Goal: Task Accomplishment & Management: Manage account settings

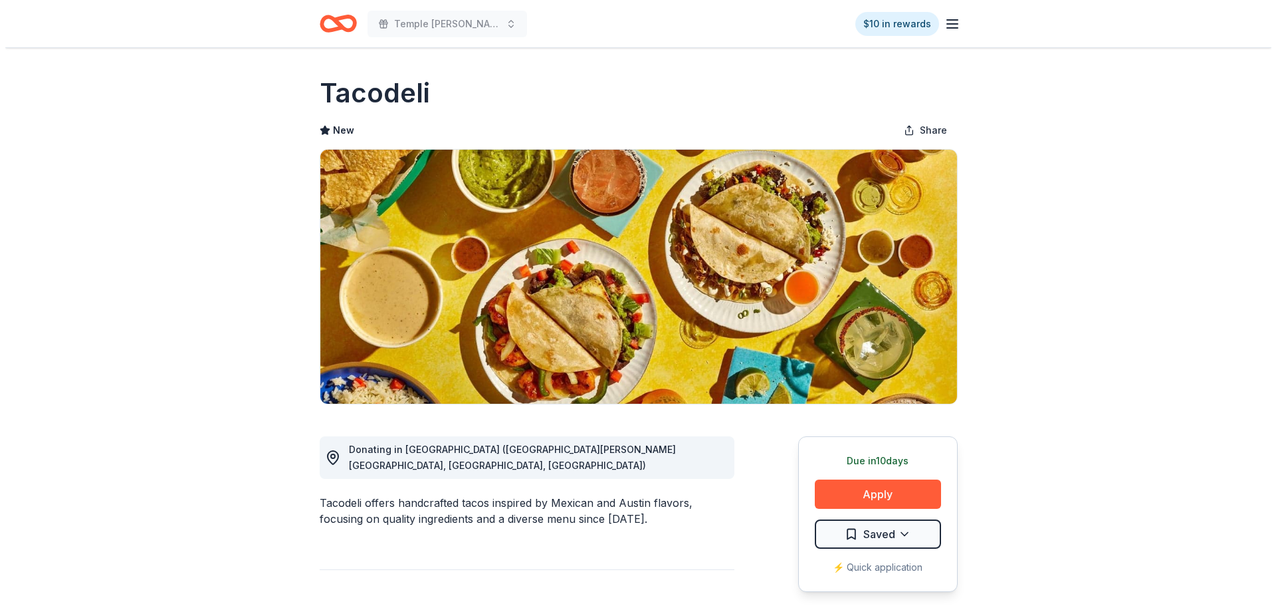
scroll to position [133, 0]
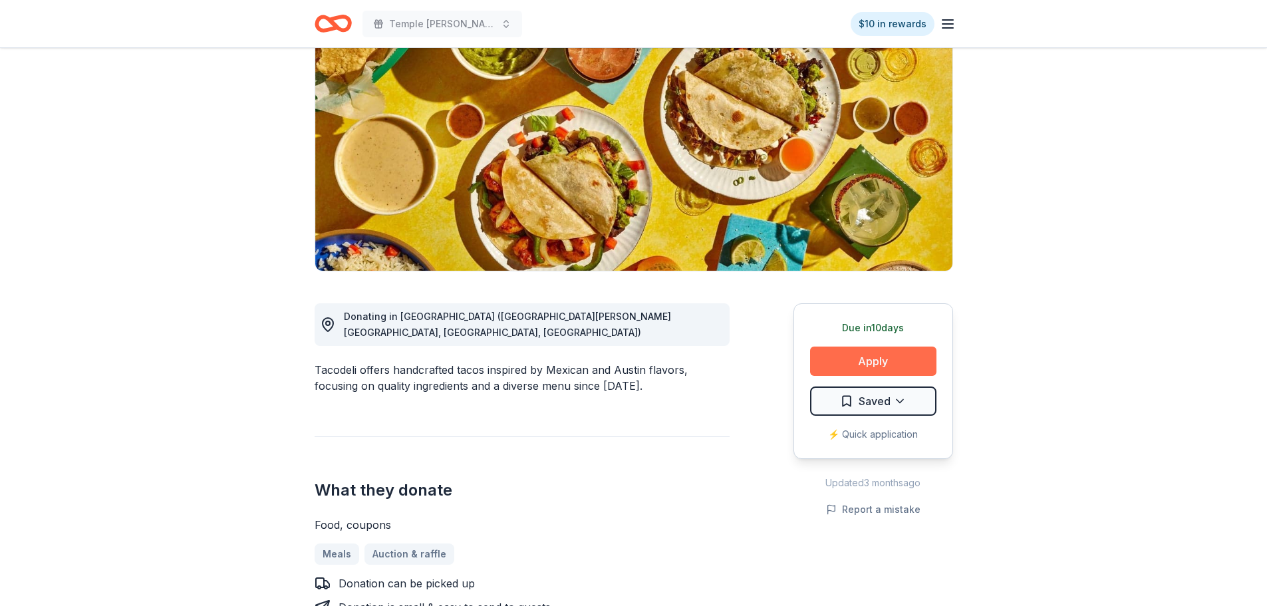
click at [832, 352] on button "Apply" at bounding box center [873, 360] width 126 height 29
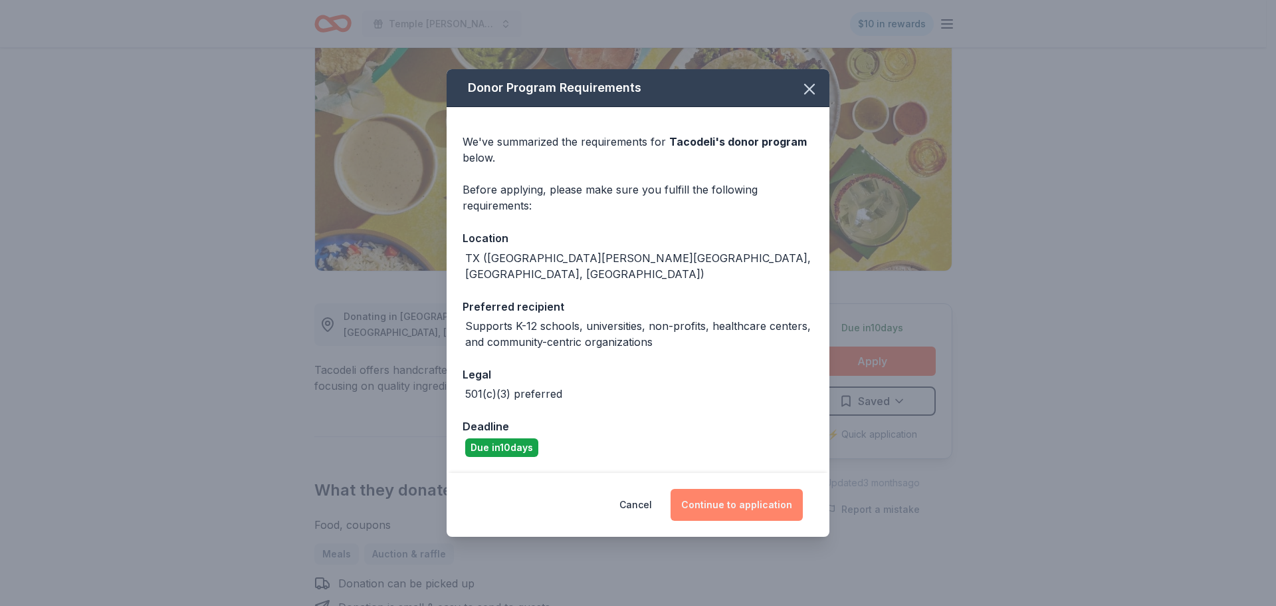
click at [704, 496] on button "Continue to application" at bounding box center [737, 505] width 132 height 32
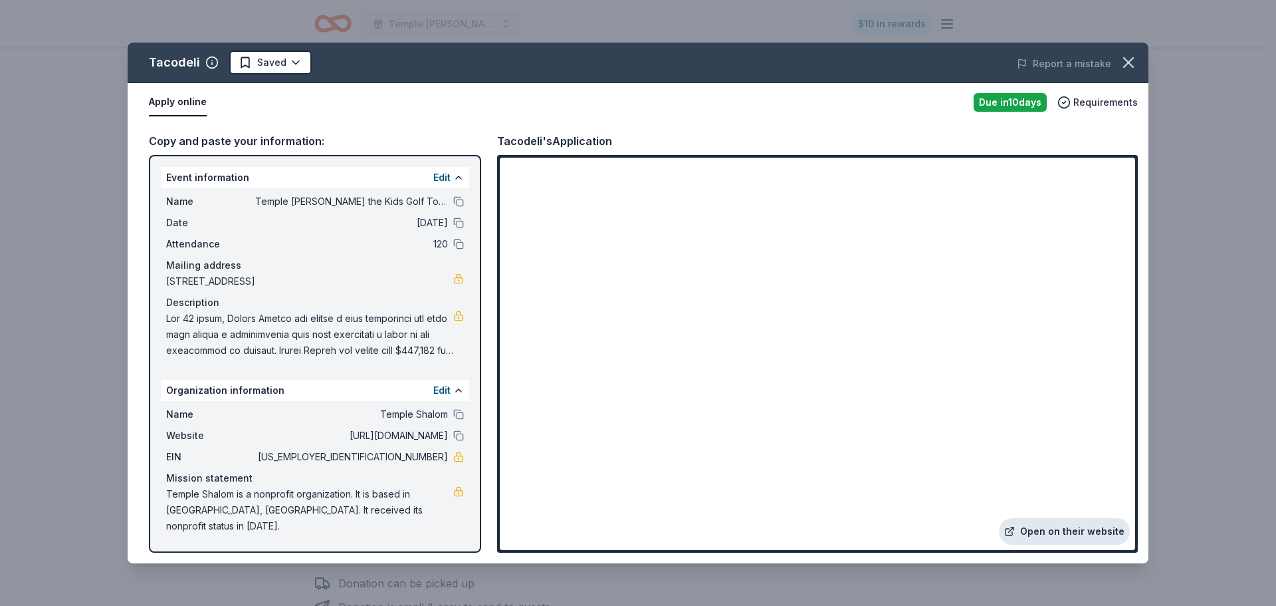
click at [1092, 527] on link "Open on their website" at bounding box center [1064, 531] width 131 height 27
click at [319, 321] on span at bounding box center [309, 334] width 287 height 48
click at [445, 175] on button "Edit" at bounding box center [441, 178] width 17 height 16
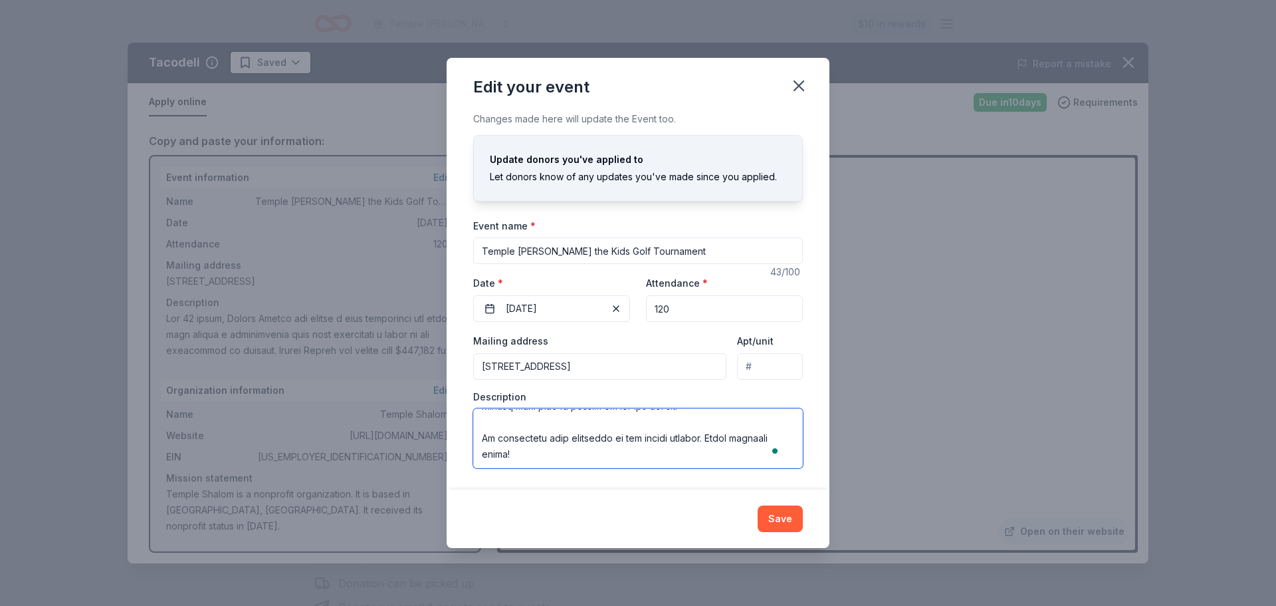
scroll to position [255, 0]
drag, startPoint x: 481, startPoint y: 418, endPoint x: 665, endPoint y: 510, distance: 206.0
click at [665, 510] on div "Edit your event Changes made here will update the Event too. Update donors you'…" at bounding box center [638, 303] width 383 height 490
click at [790, 521] on button "Save" at bounding box center [780, 518] width 45 height 27
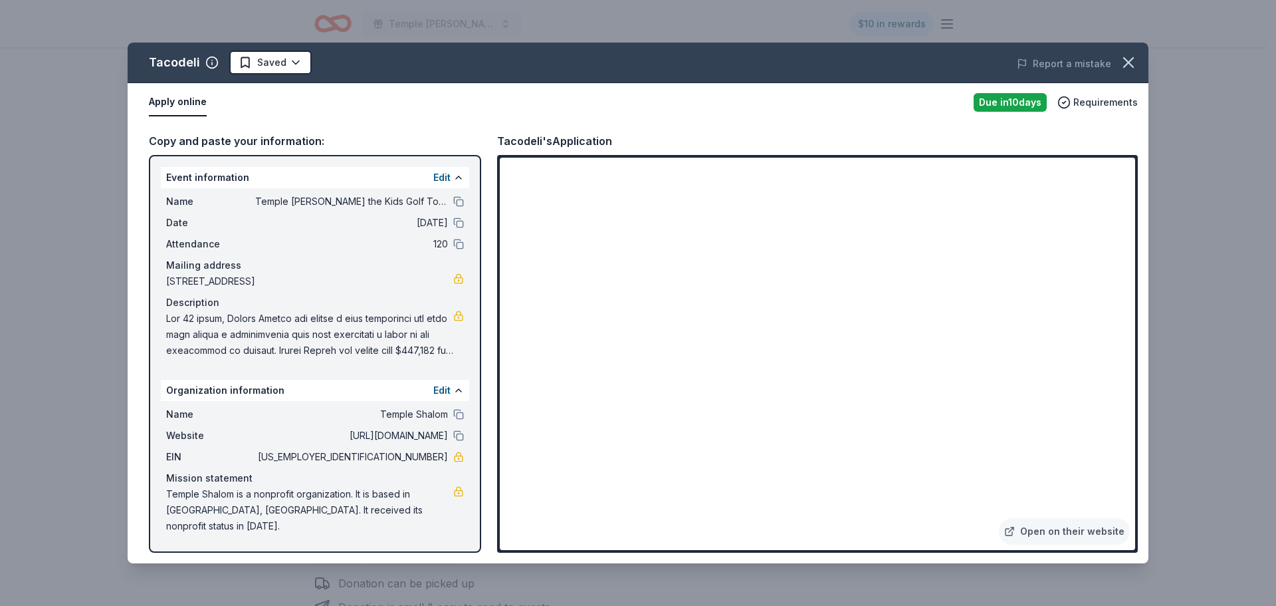
click at [186, 99] on button "Apply online" at bounding box center [178, 102] width 58 height 28
click at [285, 53] on html "Temple [PERSON_NAME] the Kids Golf Tournament $10 in rewards Due [DATE] Share T…" at bounding box center [638, 170] width 1276 height 606
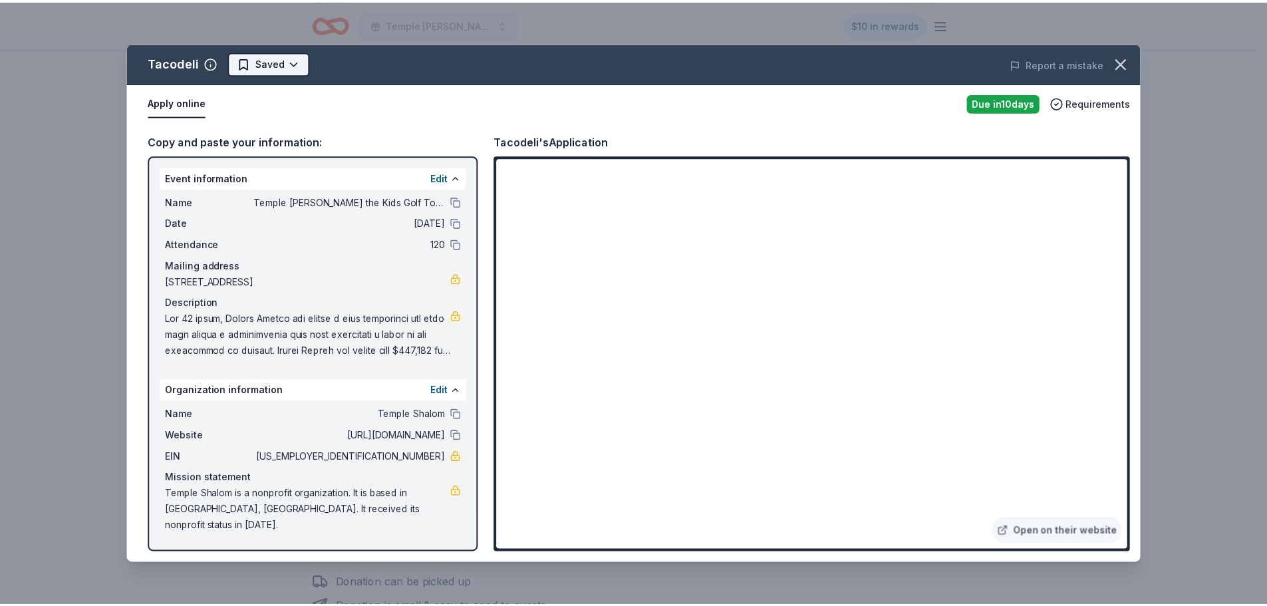
scroll to position [0, 0]
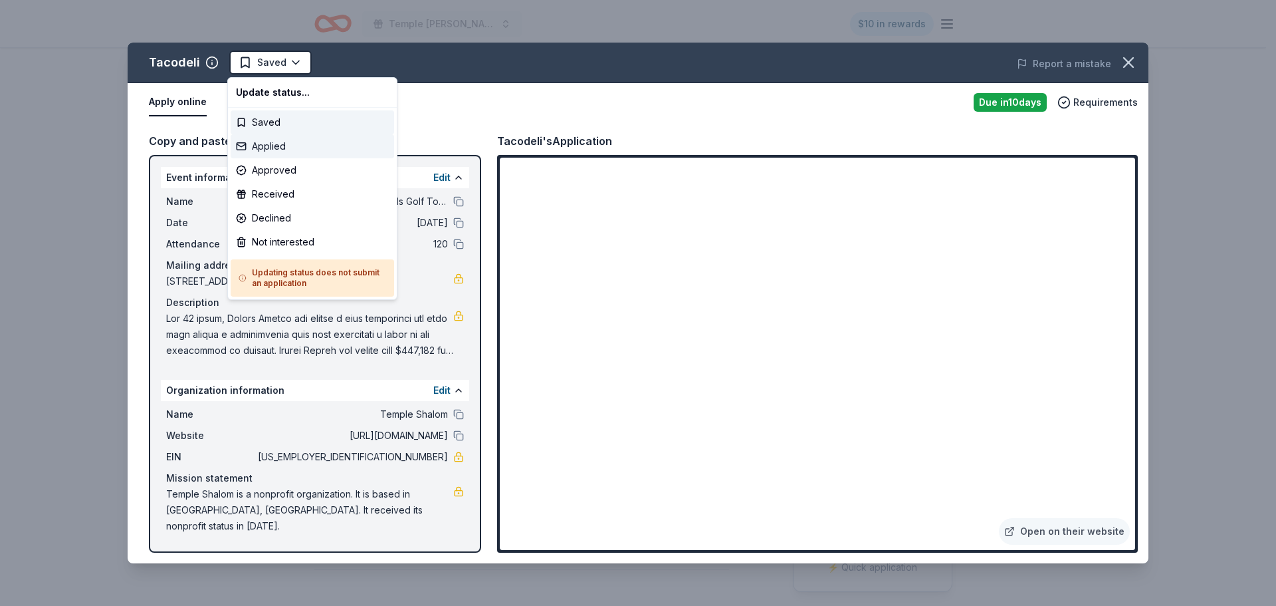
click at [302, 143] on div "Applied" at bounding box center [313, 146] width 164 height 24
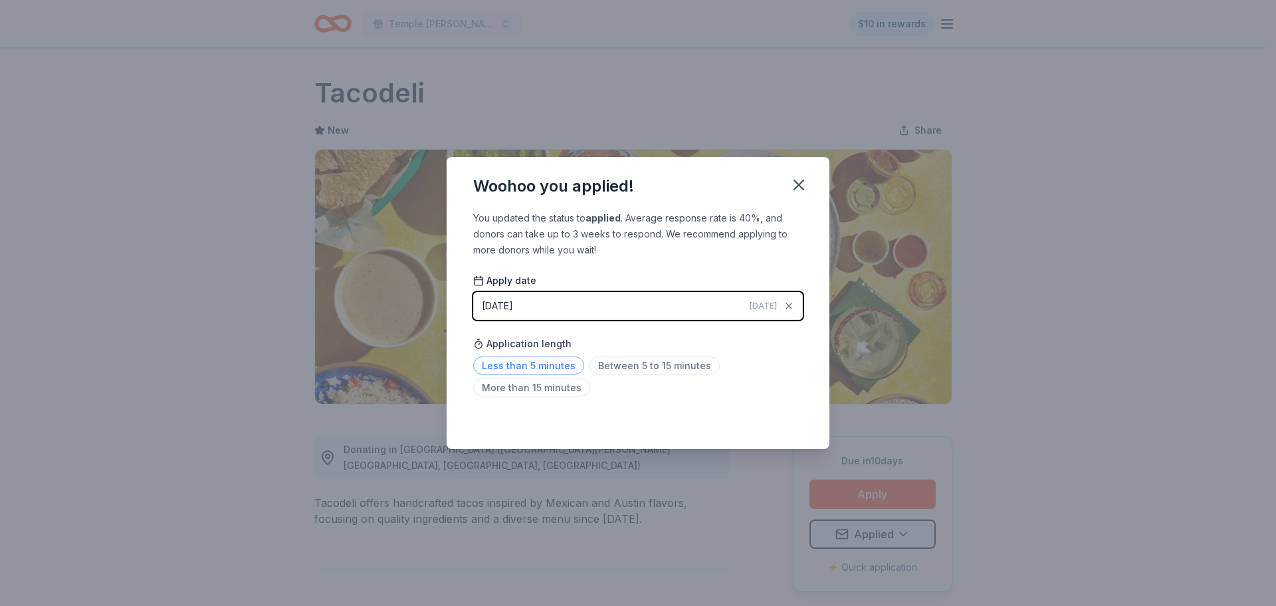
click at [546, 368] on span "Less than 5 minutes" at bounding box center [528, 365] width 111 height 18
click at [787, 418] on div "Saved" at bounding box center [638, 420] width 330 height 16
click at [802, 185] on icon "button" at bounding box center [799, 185] width 19 height 19
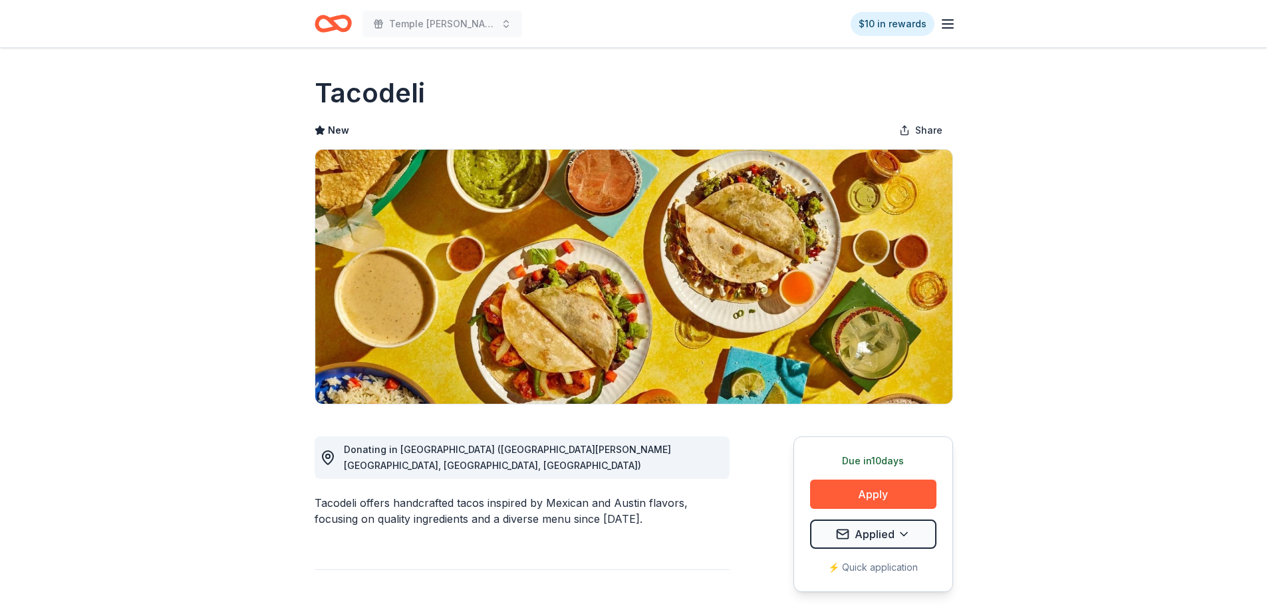
click at [495, 120] on div "New Share" at bounding box center [633, 130] width 638 height 27
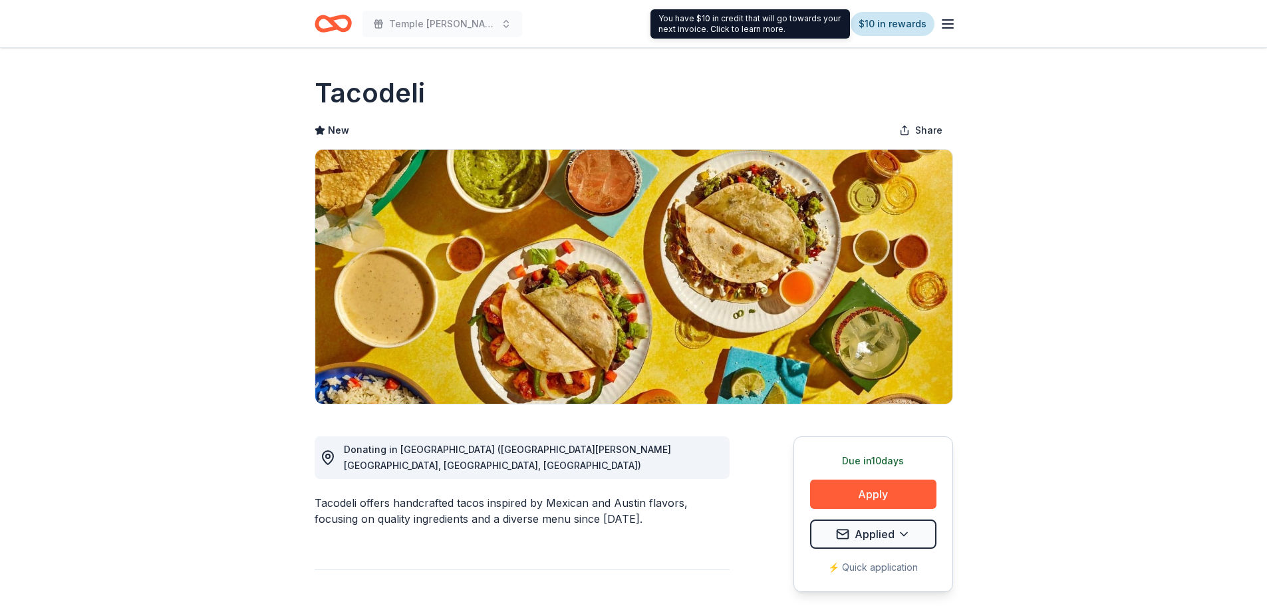
click at [896, 33] on link "$10 in rewards" at bounding box center [892, 24] width 84 height 24
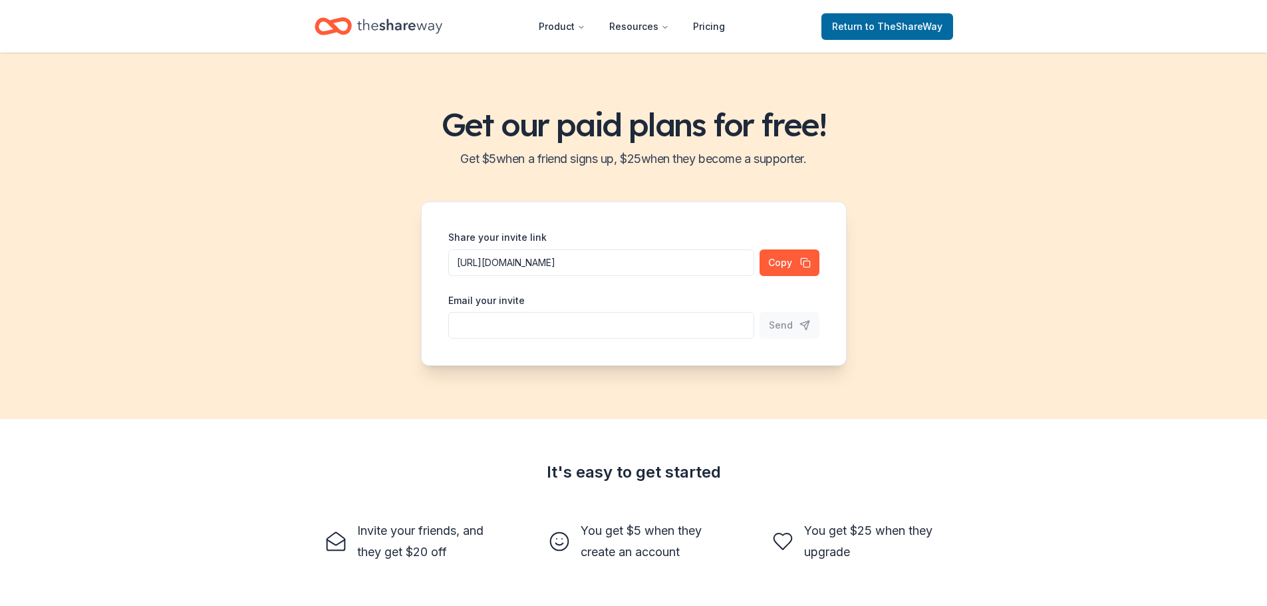
click at [392, 37] on icon "Home" at bounding box center [399, 26] width 85 height 27
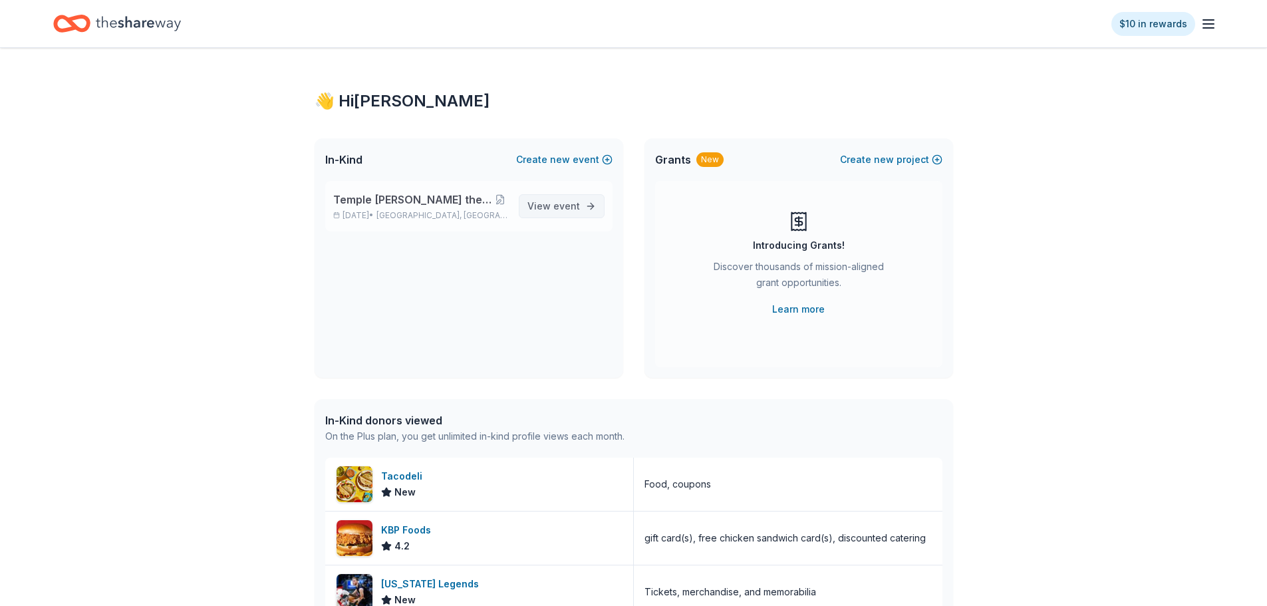
click at [558, 213] on span "View event" at bounding box center [553, 206] width 53 height 16
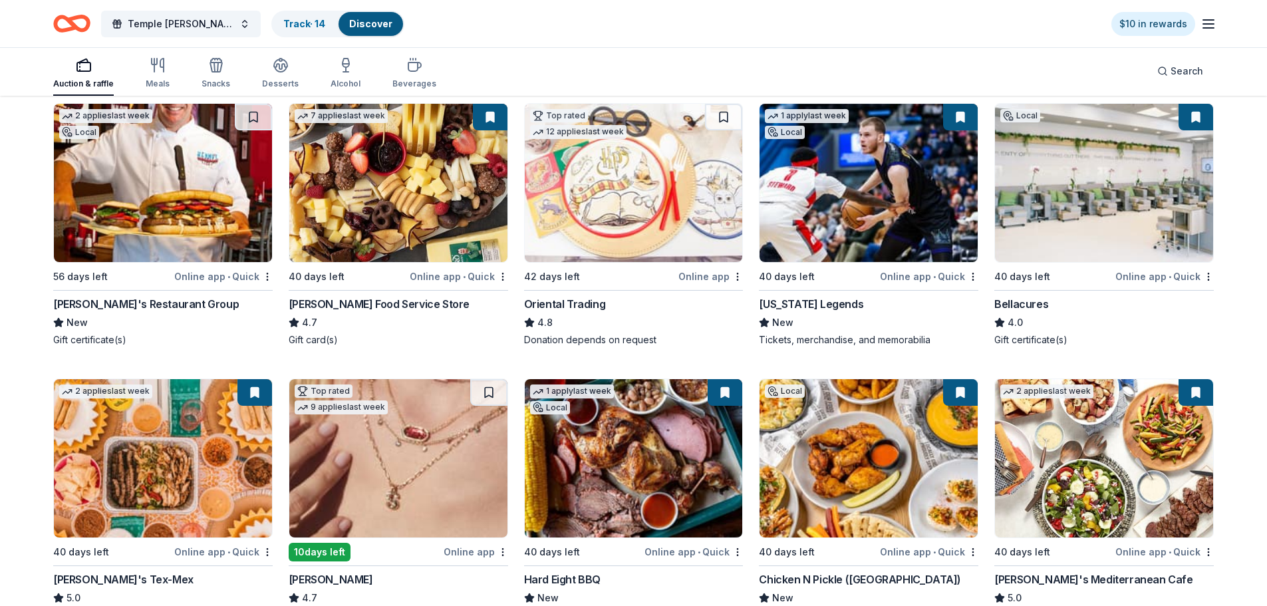
scroll to position [199, 0]
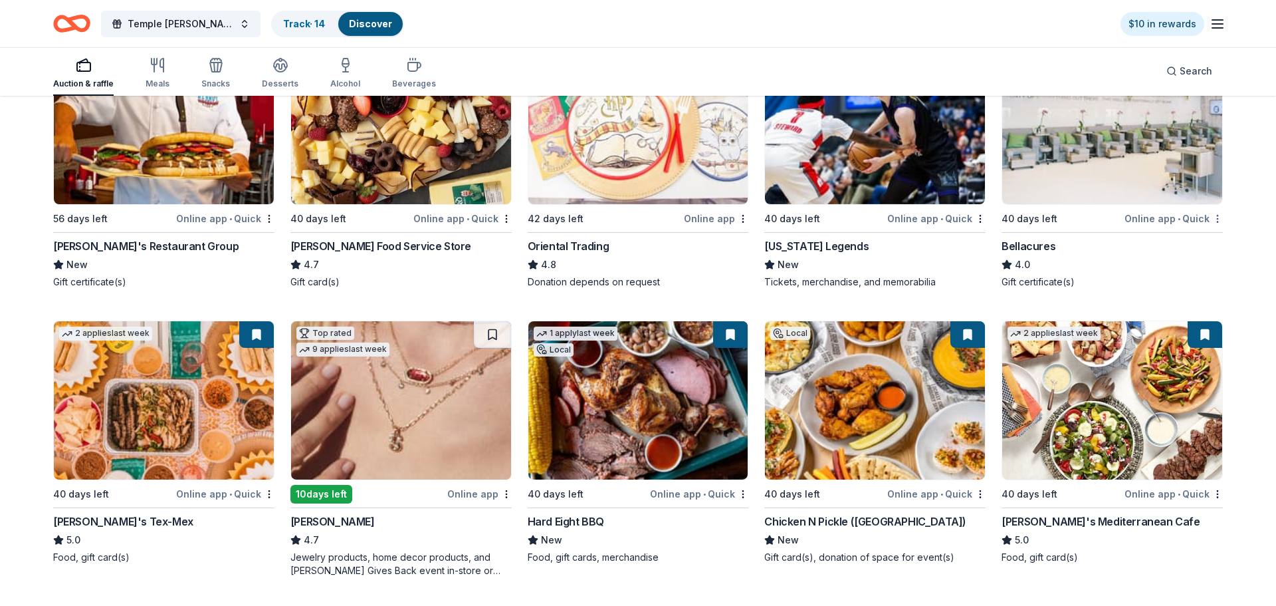
click at [1206, 213] on html "Temple [PERSON_NAME] the Kids Golf Tournament Track · 14 Discover $10 in reward…" at bounding box center [638, 104] width 1276 height 606
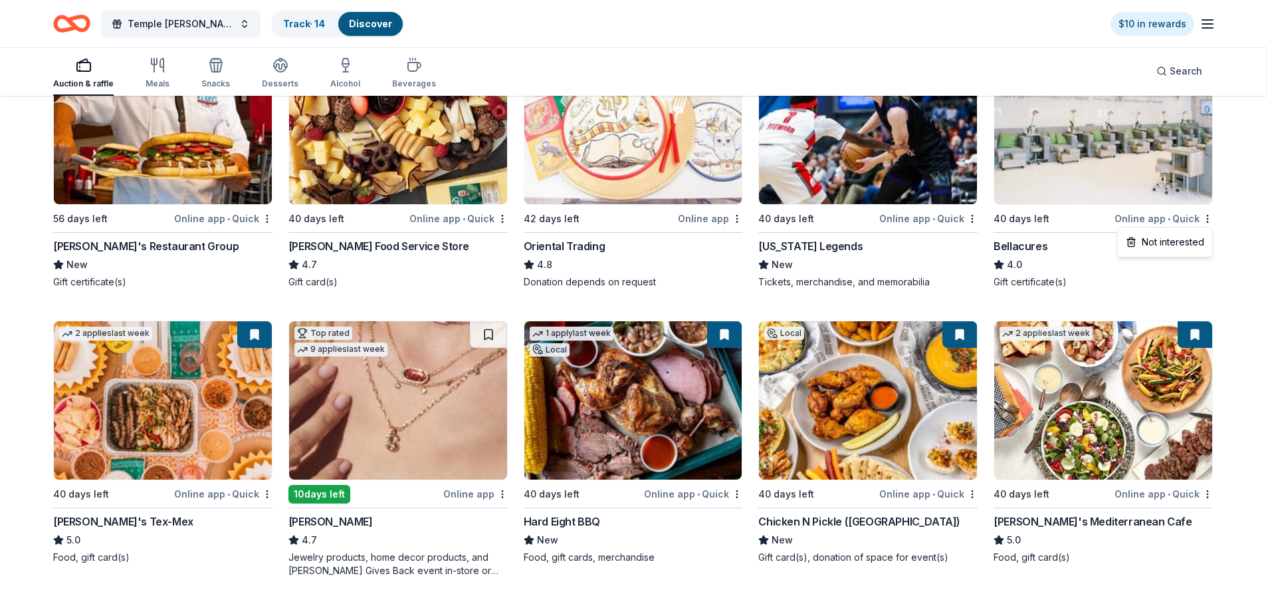
click at [1064, 269] on html "Temple [PERSON_NAME] the Kids Golf Tournament Track · 14 Discover $10 in reward…" at bounding box center [638, 104] width 1276 height 606
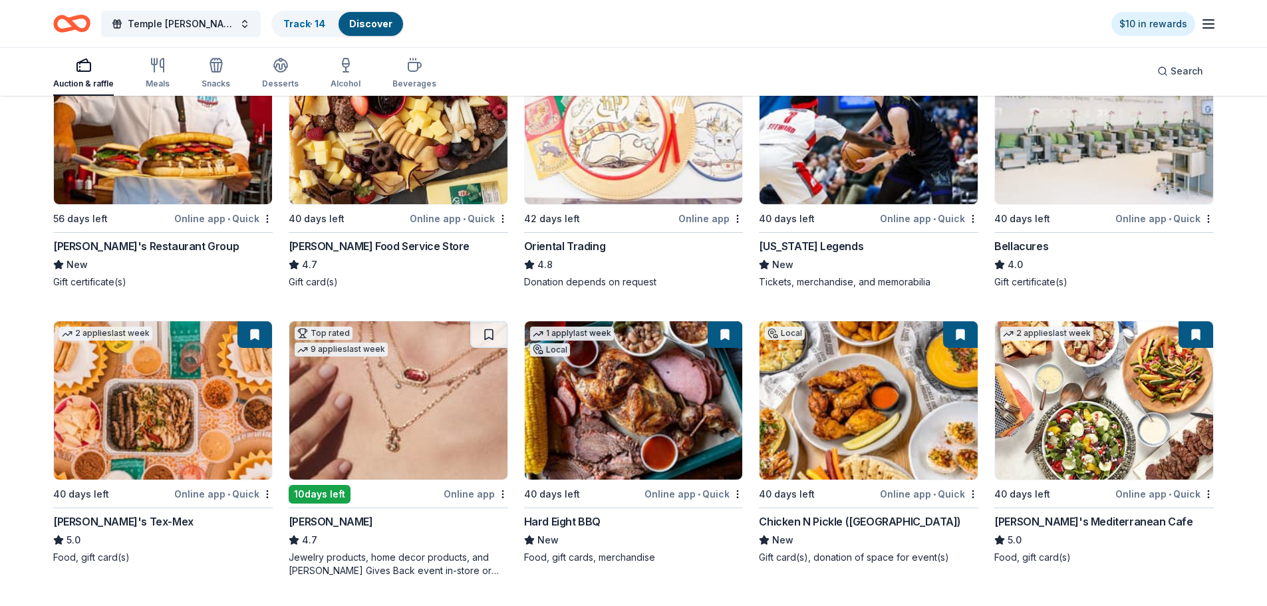
click at [1092, 186] on img at bounding box center [1104, 125] width 218 height 158
click at [317, 25] on link "Track · 14" at bounding box center [304, 23] width 42 height 11
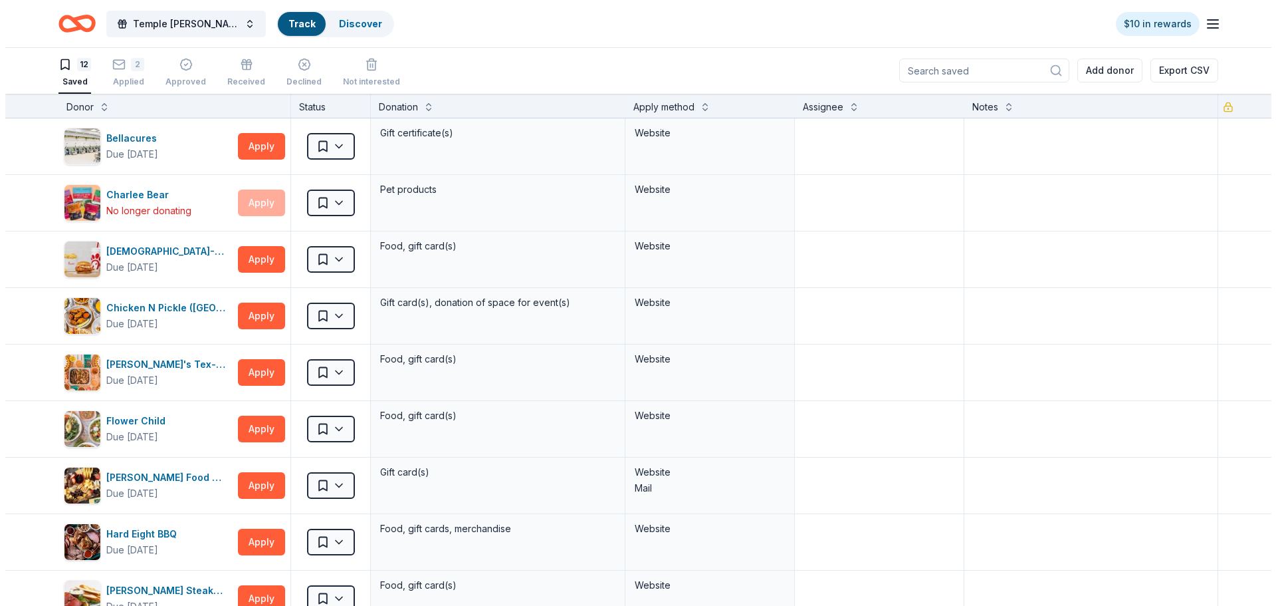
scroll to position [1, 0]
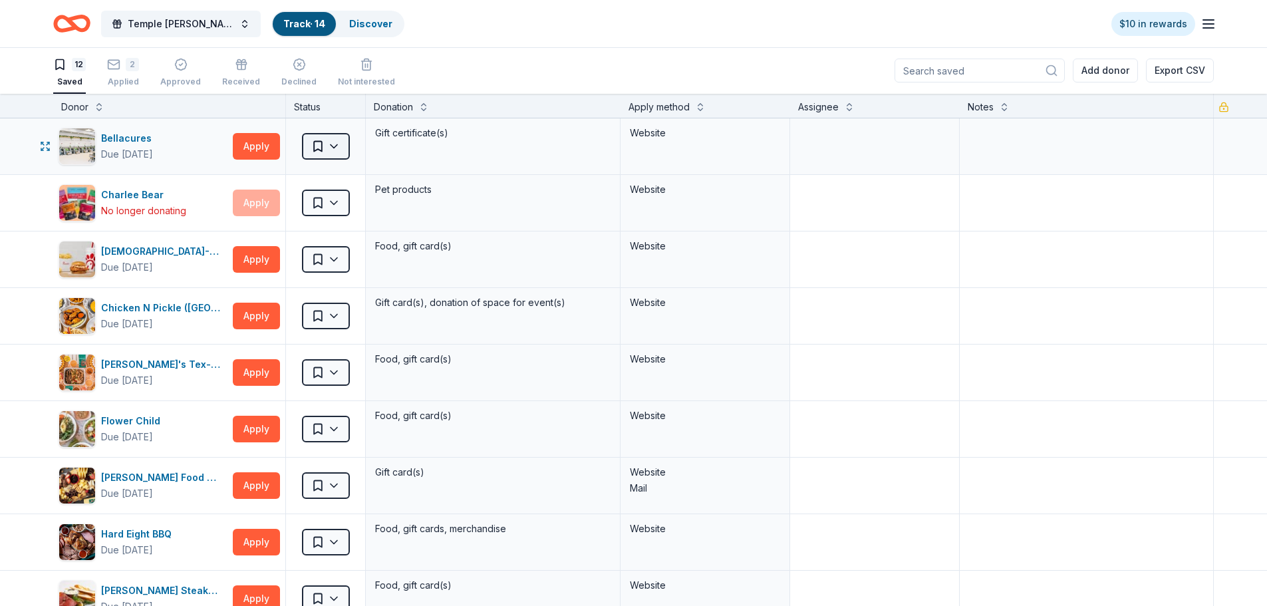
click at [336, 146] on html "Temple [PERSON_NAME] the Kids Golf Tournament Track · 14 Discover $10 in reward…" at bounding box center [633, 302] width 1267 height 606
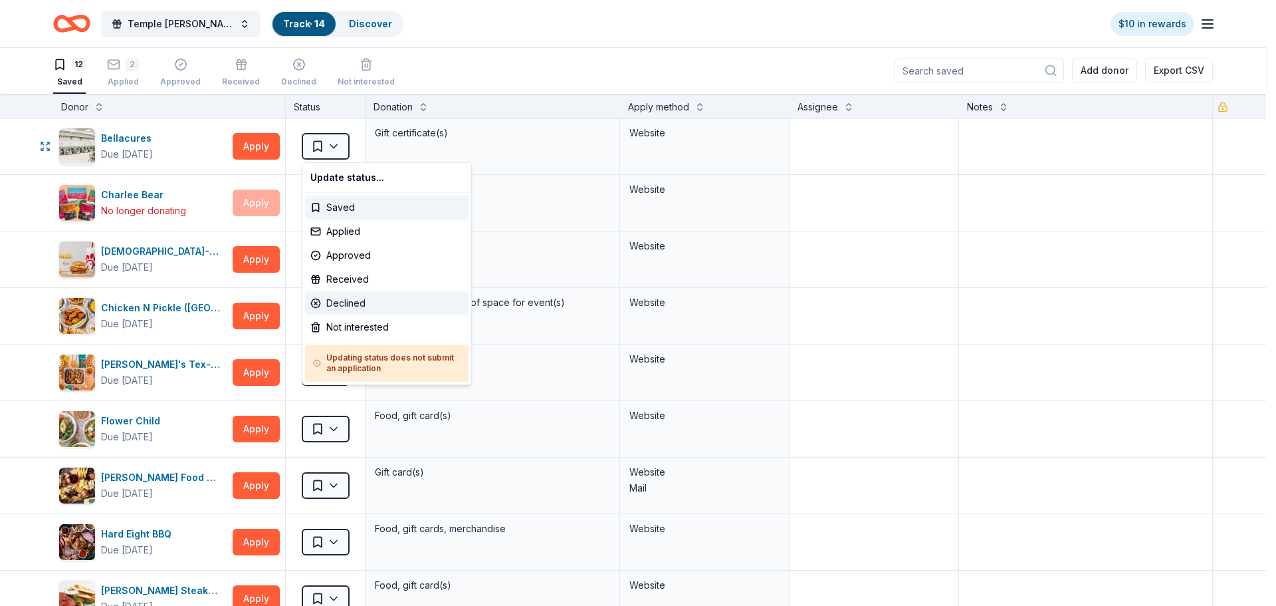
click at [364, 299] on div "Declined" at bounding box center [387, 303] width 164 height 24
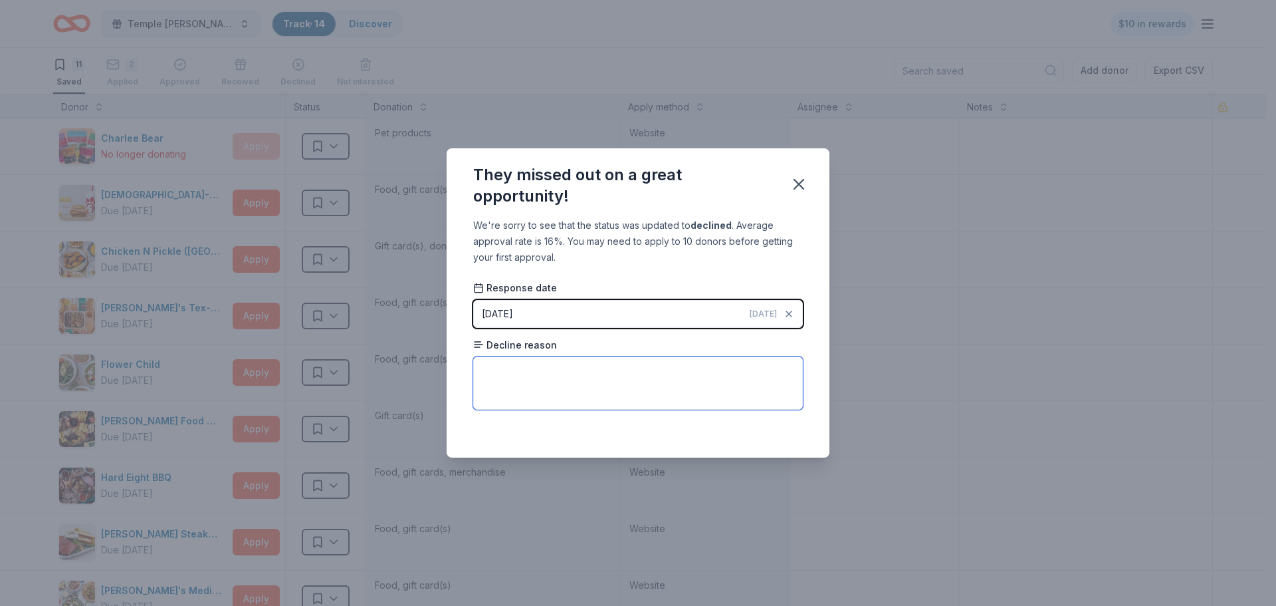
click at [739, 376] on textarea at bounding box center [638, 382] width 330 height 53
type textarea "too many requests"
click at [802, 185] on icon "button" at bounding box center [799, 184] width 19 height 19
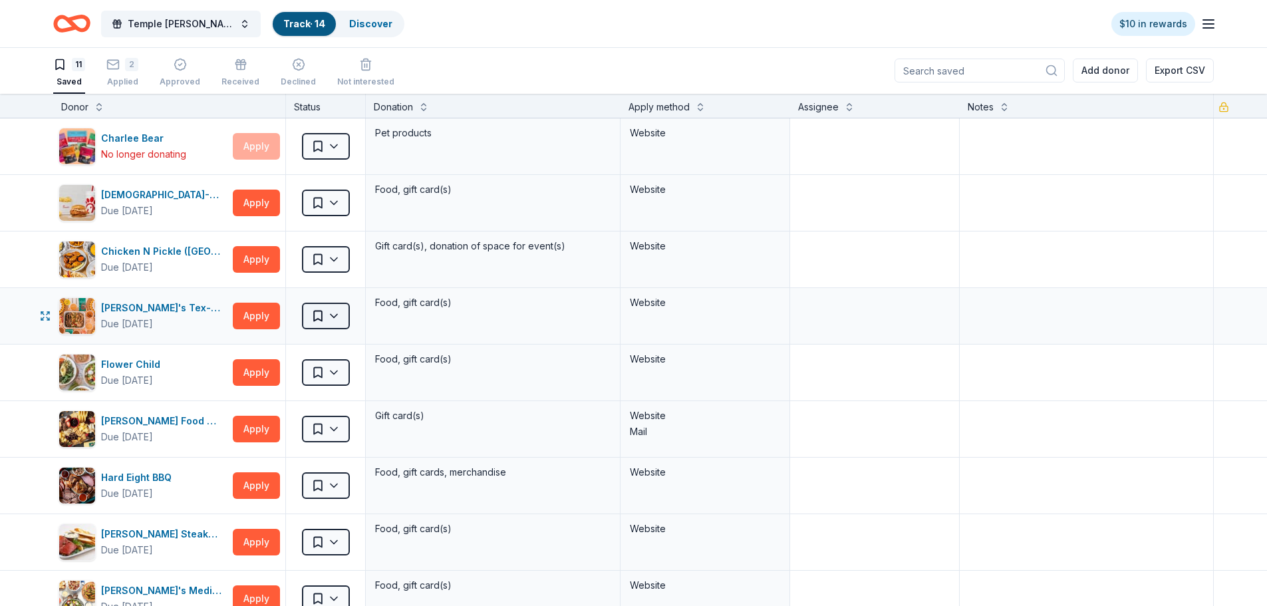
click at [324, 321] on html "Temple [PERSON_NAME] the Kids Golf Tournament Track · 14 Discover $10 in reward…" at bounding box center [633, 302] width 1267 height 606
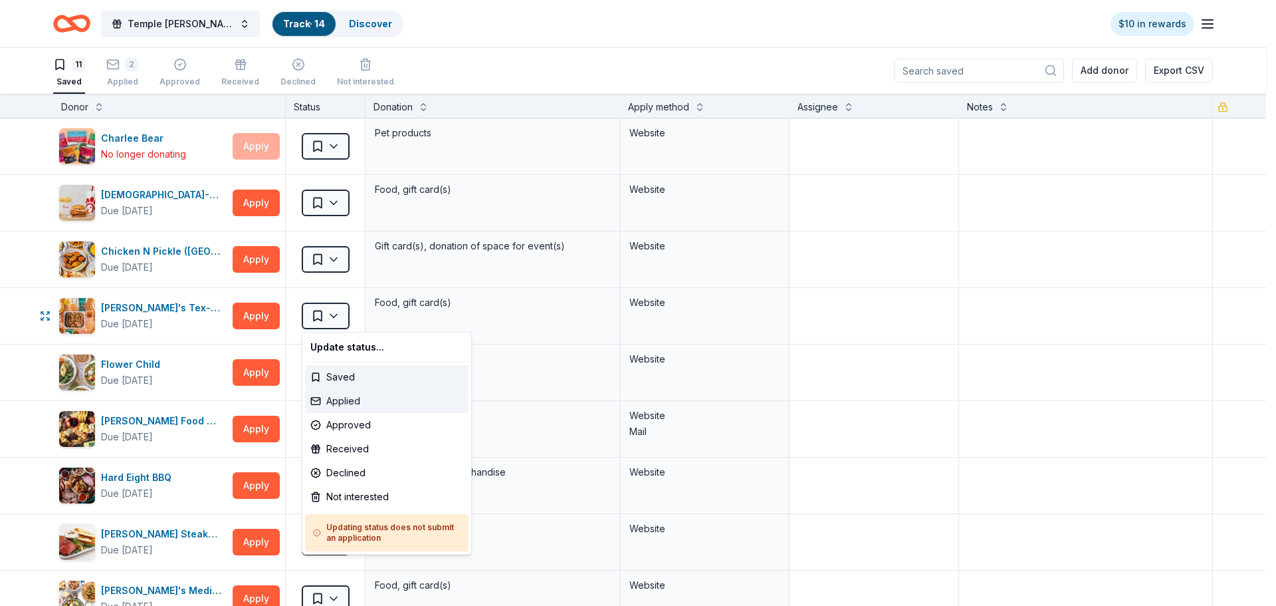
click at [351, 405] on div "Applied" at bounding box center [387, 401] width 164 height 24
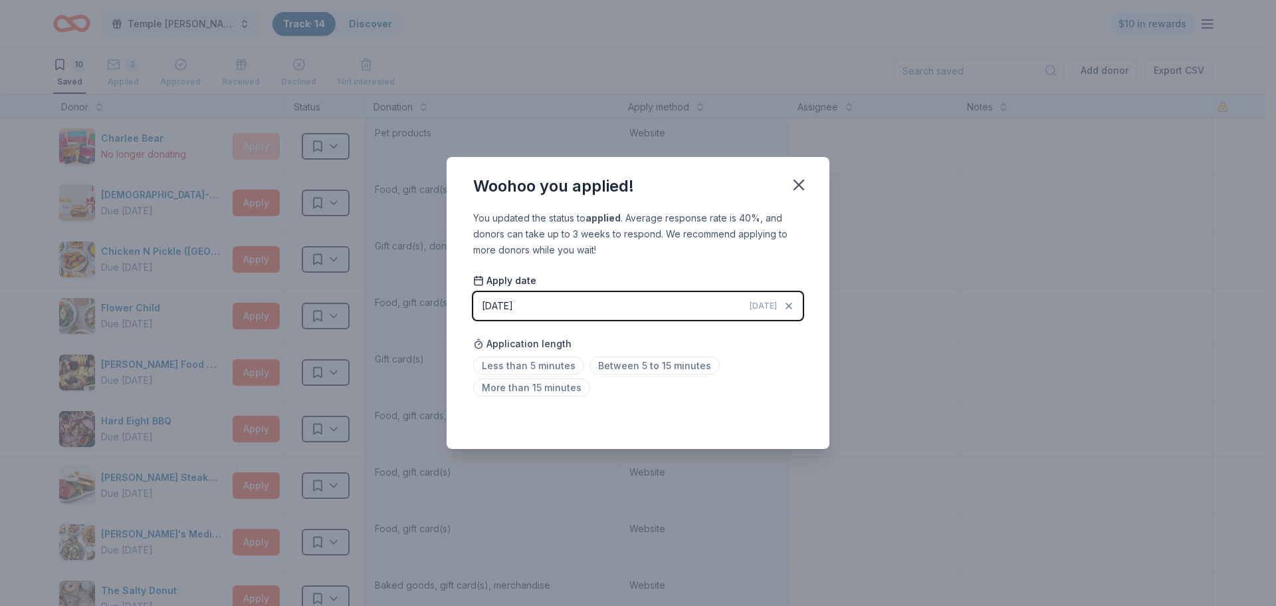
click at [791, 418] on div "Saved" at bounding box center [638, 420] width 330 height 16
click at [499, 360] on span "Less than 5 minutes" at bounding box center [528, 365] width 111 height 18
click at [794, 185] on icon "button" at bounding box center [799, 185] width 19 height 19
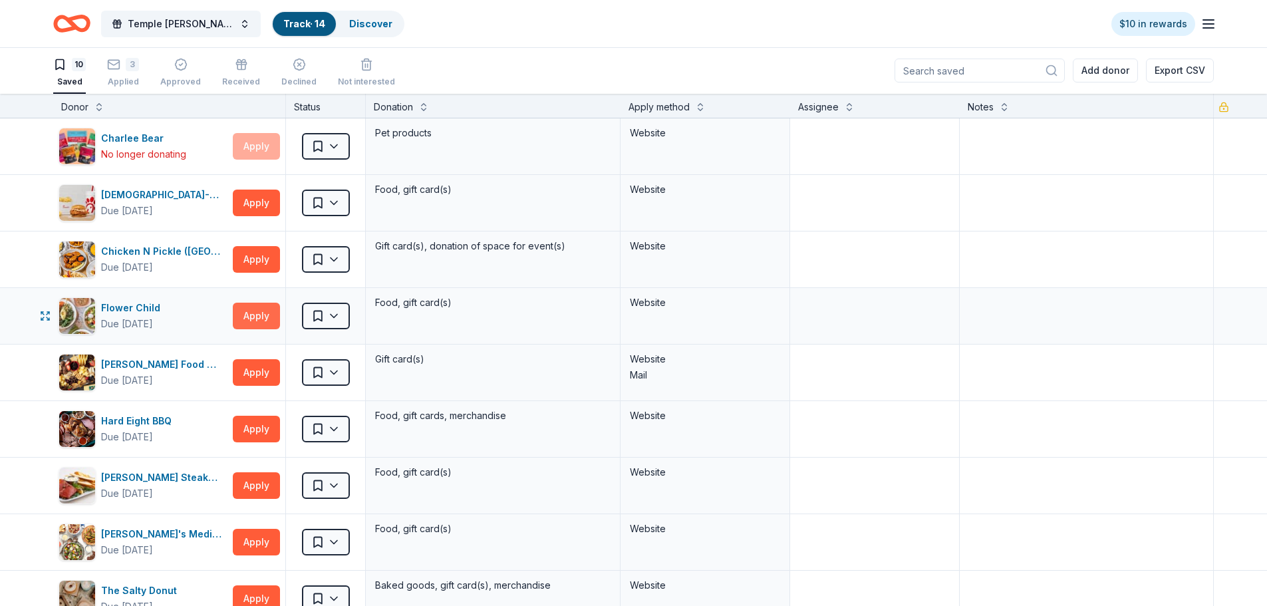
click at [255, 314] on button "Apply" at bounding box center [256, 316] width 47 height 27
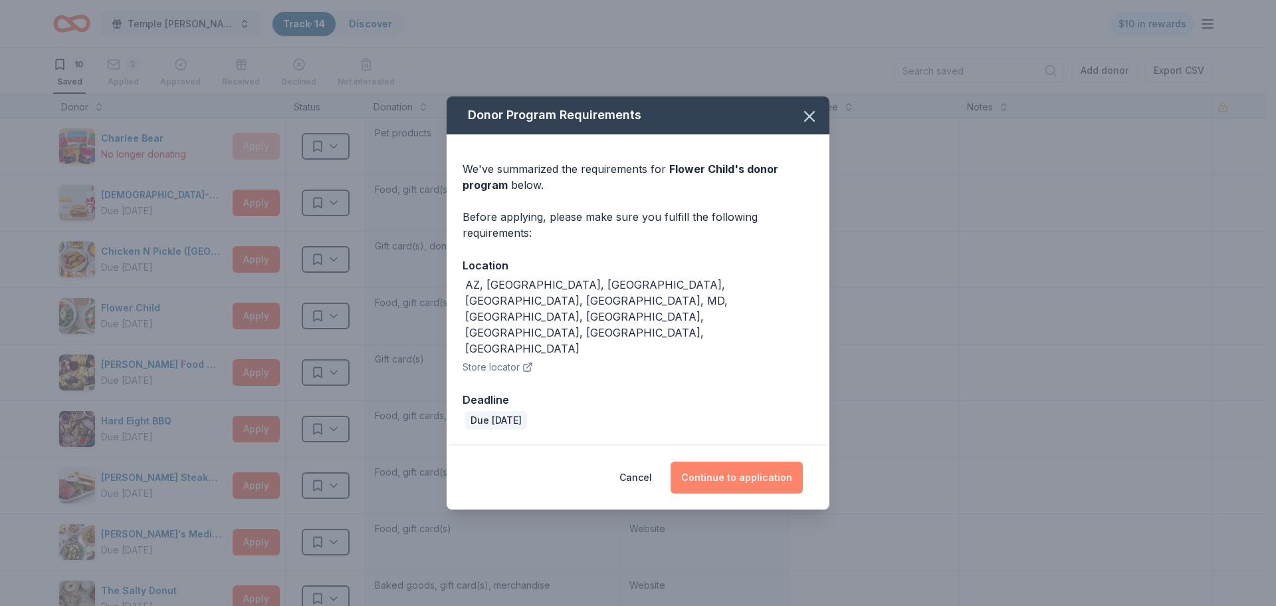
click at [761, 461] on button "Continue to application" at bounding box center [737, 477] width 132 height 32
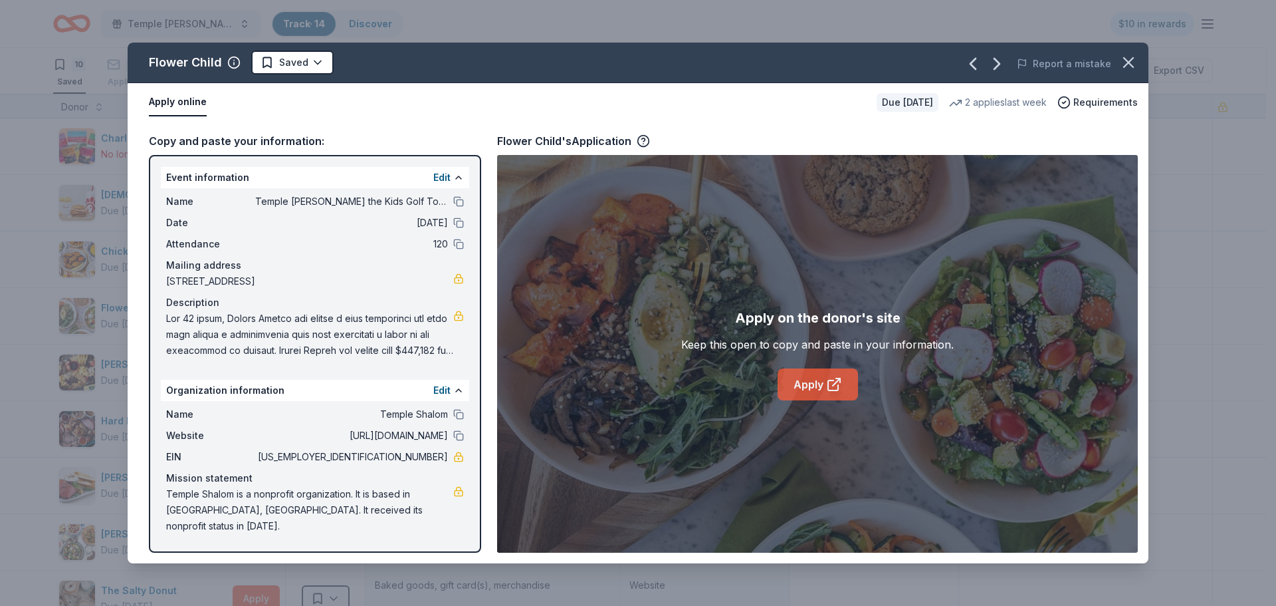
click at [803, 384] on link "Apply" at bounding box center [818, 384] width 80 height 32
click at [182, 102] on button "Apply online" at bounding box center [178, 102] width 58 height 28
click at [282, 59] on html "Temple [PERSON_NAME] the Kids Golf Tournament Track · 14 Discover $10 in reward…" at bounding box center [638, 302] width 1276 height 606
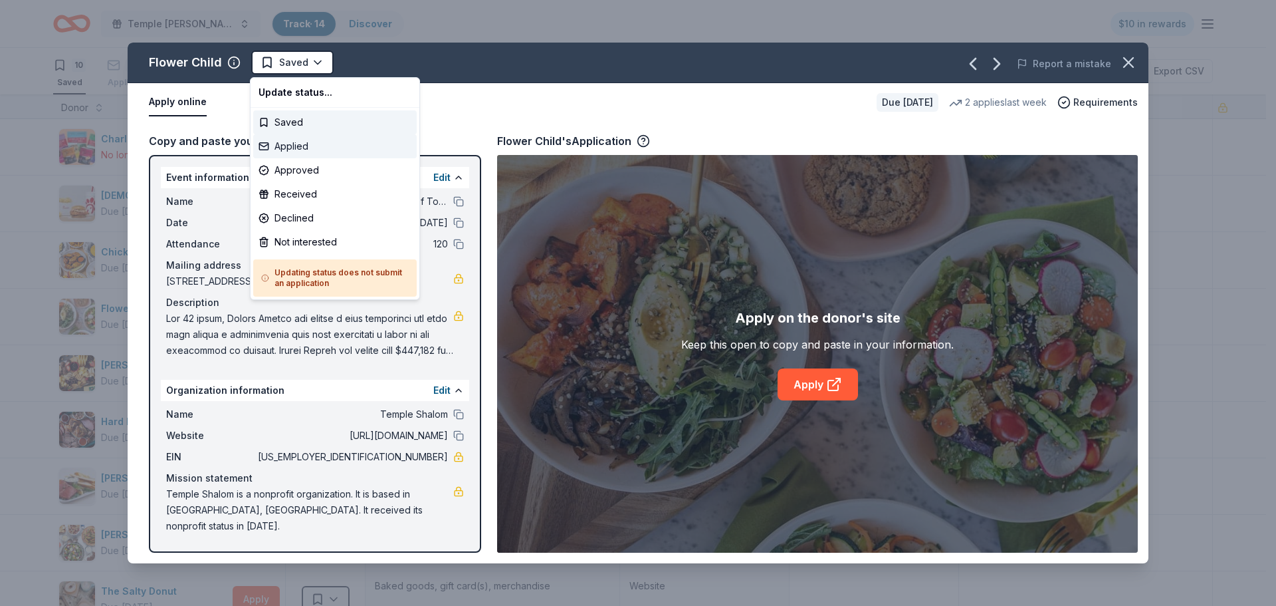
click at [304, 144] on div "Applied" at bounding box center [335, 146] width 164 height 24
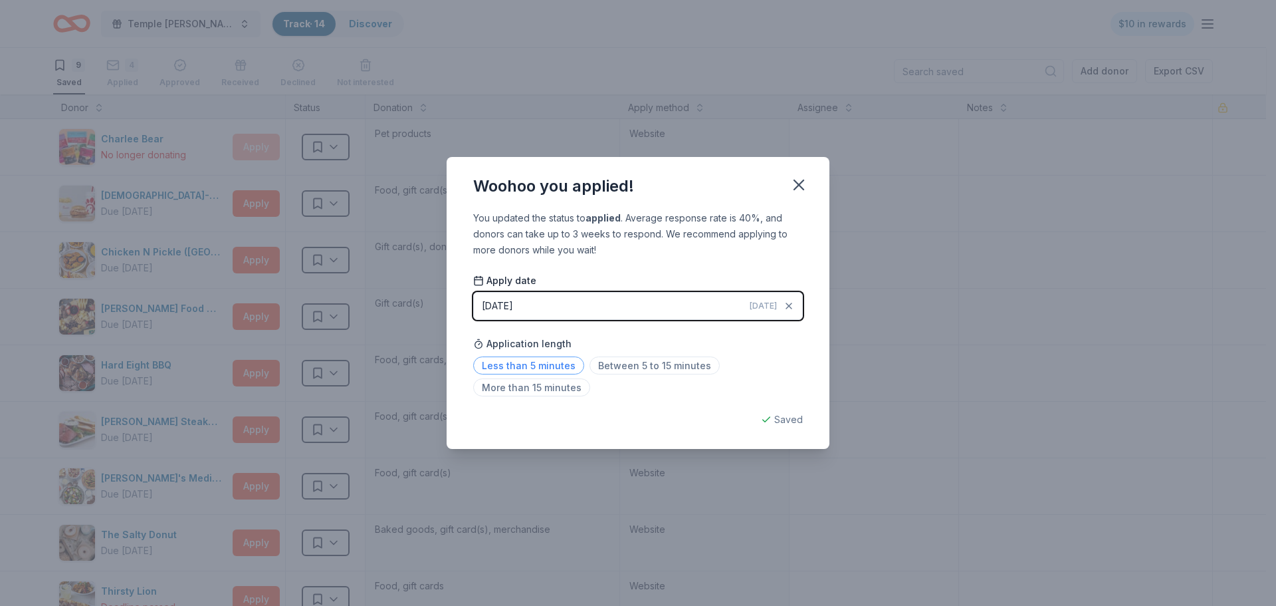
click at [534, 358] on span "Less than 5 minutes" at bounding box center [528, 365] width 111 height 18
click at [775, 413] on div "Saved" at bounding box center [638, 420] width 330 height 16
click at [803, 179] on icon "button" at bounding box center [799, 185] width 19 height 19
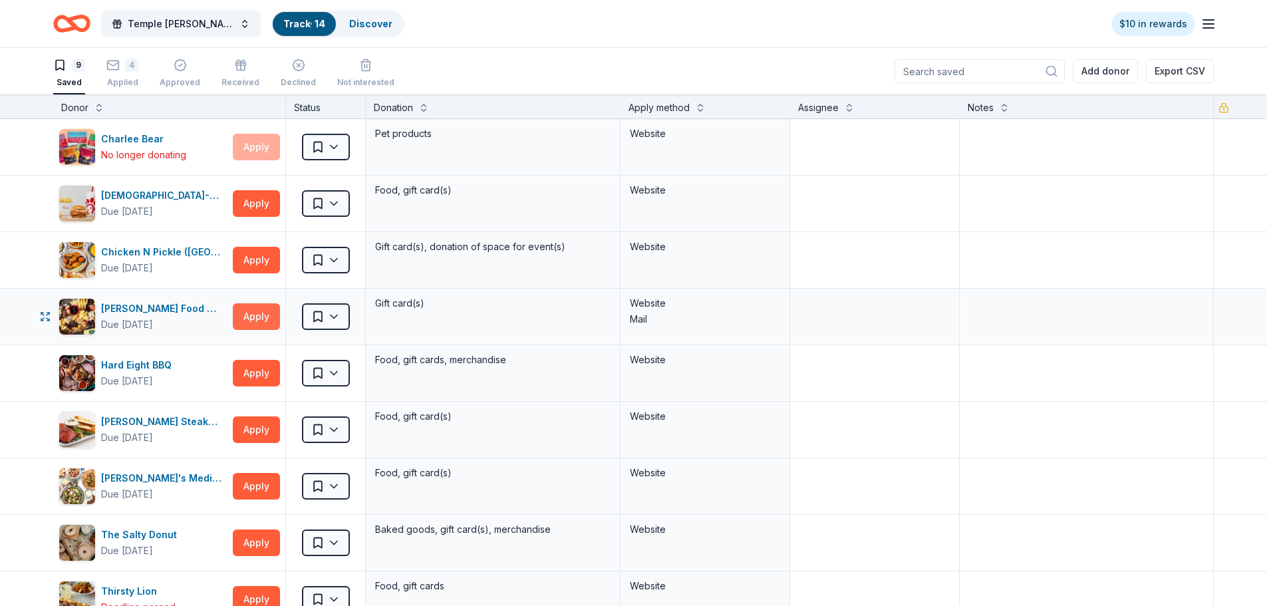
click at [251, 314] on button "Apply" at bounding box center [256, 316] width 47 height 27
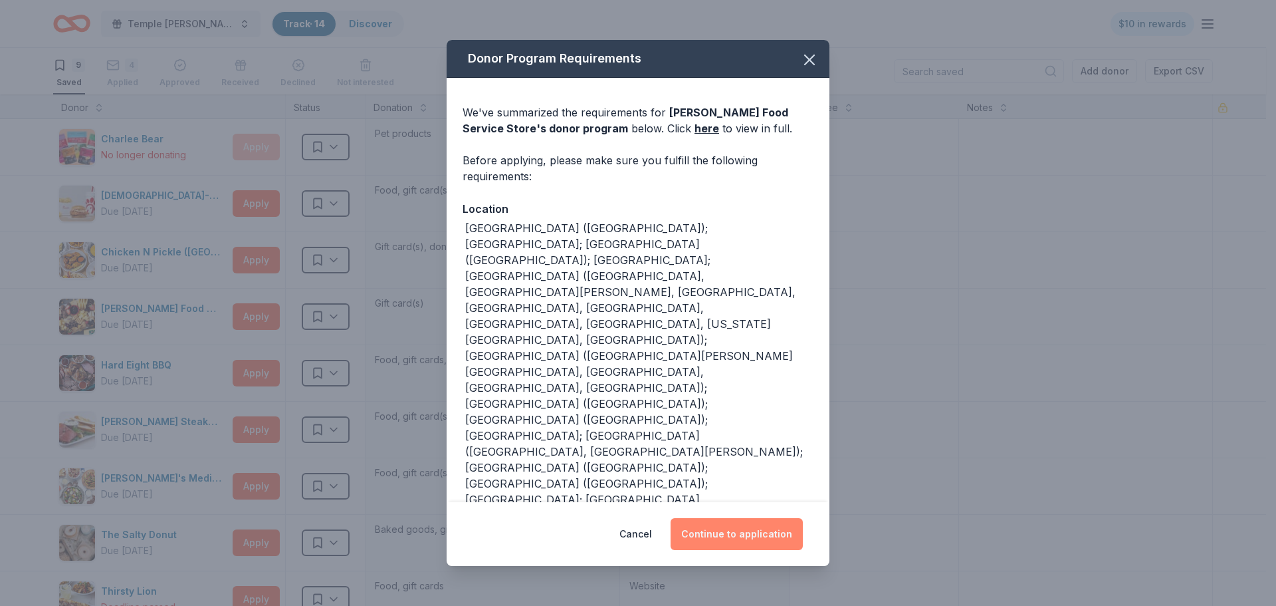
click at [725, 539] on button "Continue to application" at bounding box center [737, 534] width 132 height 32
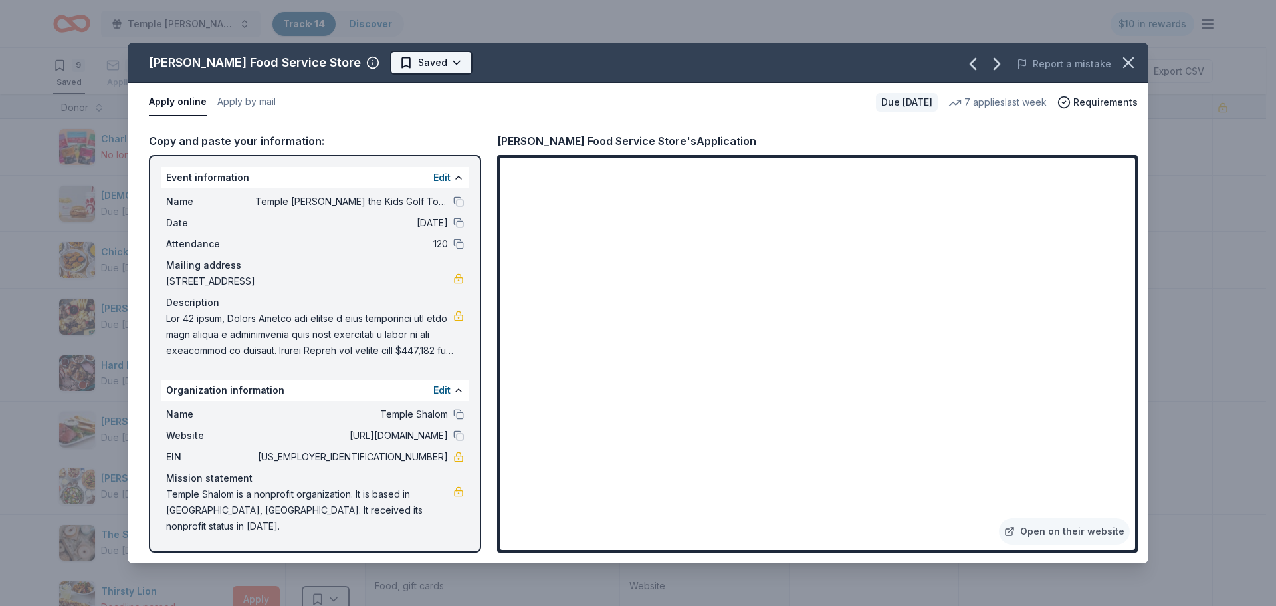
click at [378, 59] on html "Temple [PERSON_NAME] the Kids Golf Tournament Track · 14 Discover $10 in reward…" at bounding box center [638, 303] width 1276 height 606
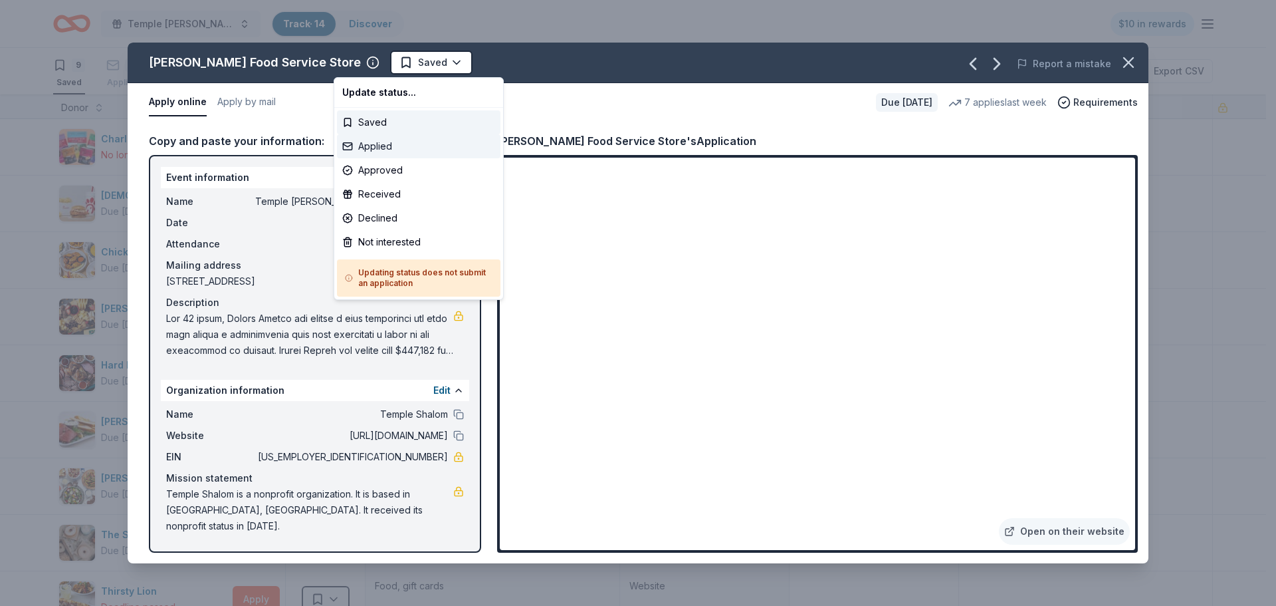
click at [344, 146] on div "Applied" at bounding box center [419, 146] width 164 height 24
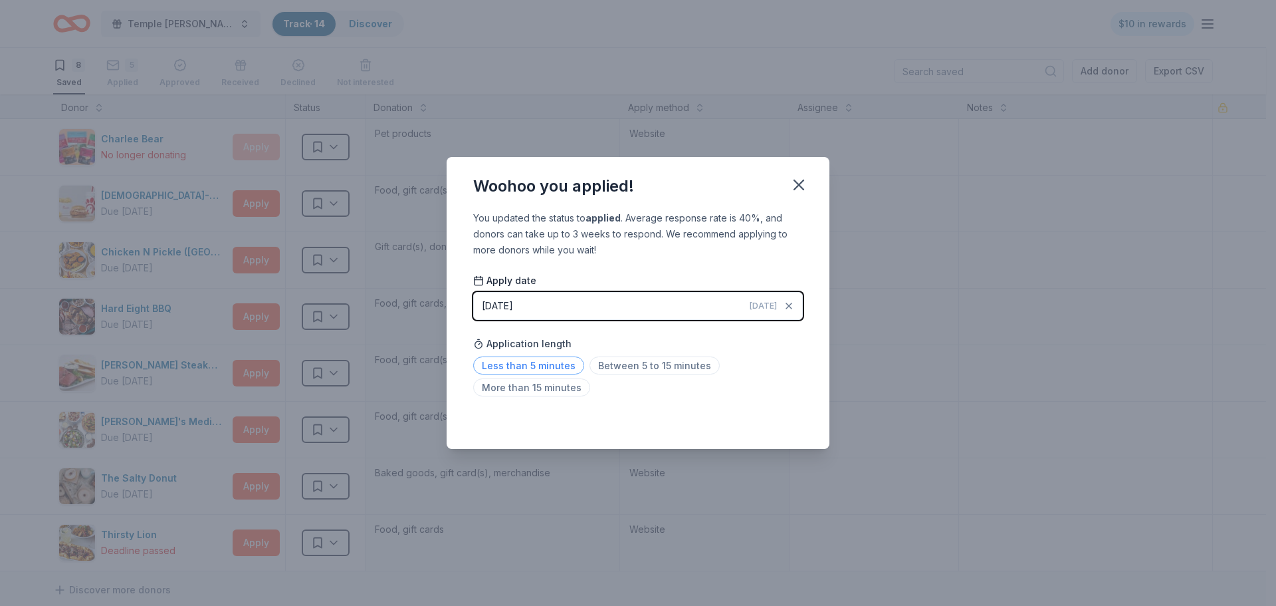
click at [509, 362] on span "Less than 5 minutes" at bounding box center [528, 365] width 111 height 18
click at [796, 180] on icon "button" at bounding box center [798, 184] width 9 height 9
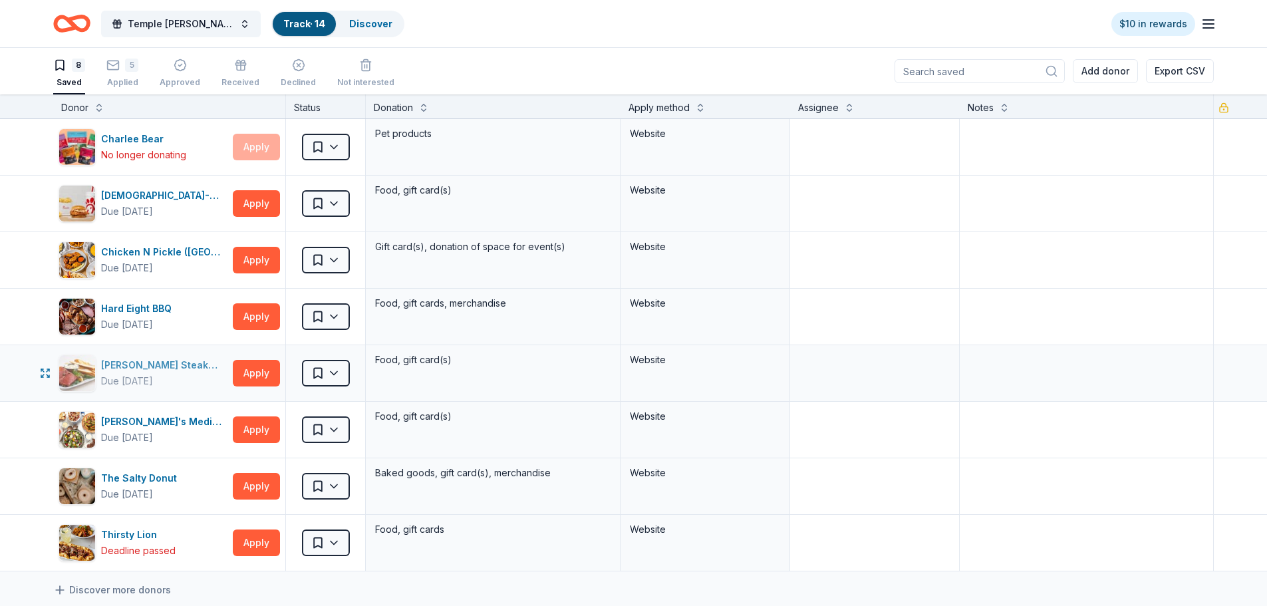
click at [180, 378] on div "Due [DATE]" at bounding box center [164, 381] width 126 height 16
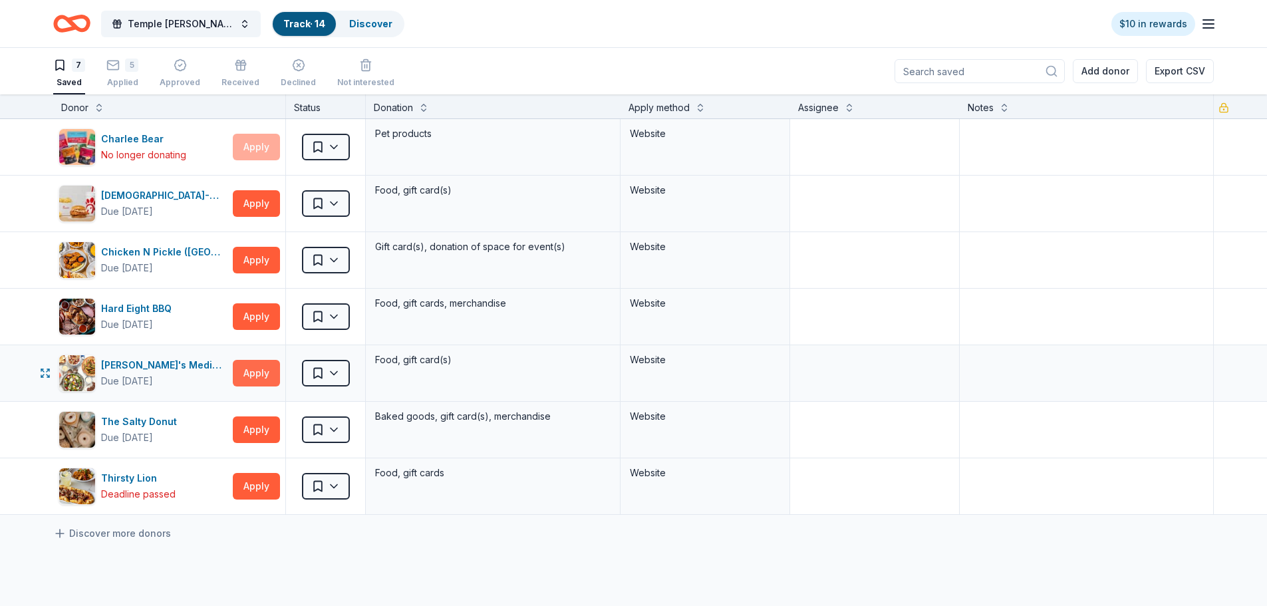
click at [265, 370] on button "Apply" at bounding box center [256, 373] width 47 height 27
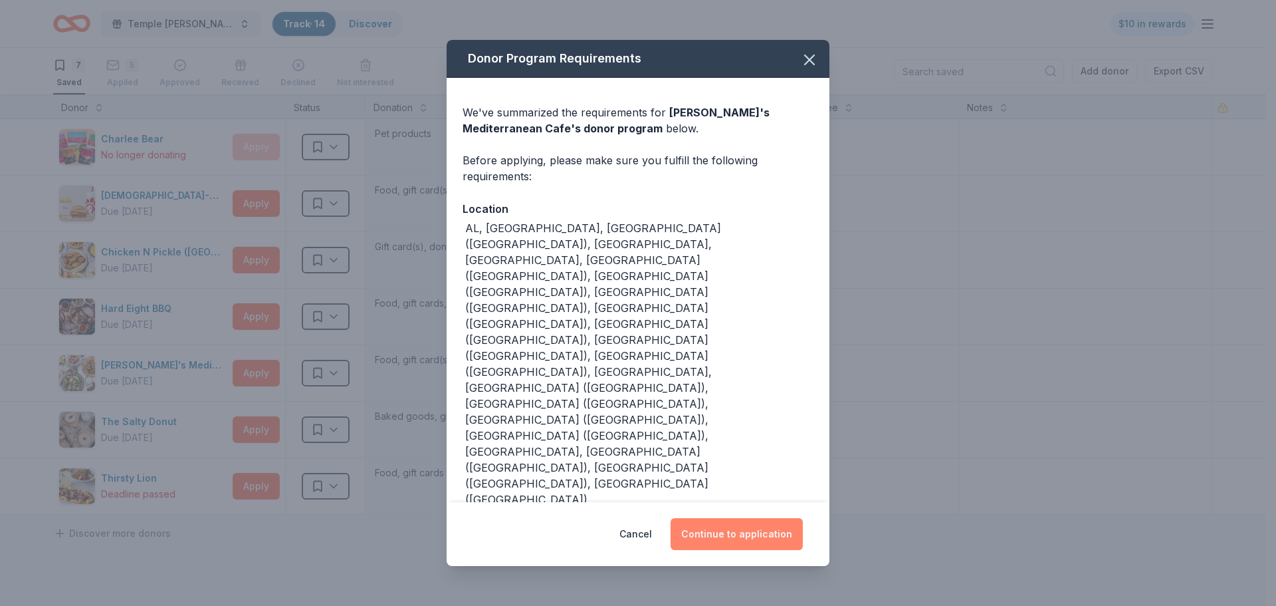
click at [722, 518] on button "Continue to application" at bounding box center [737, 534] width 132 height 32
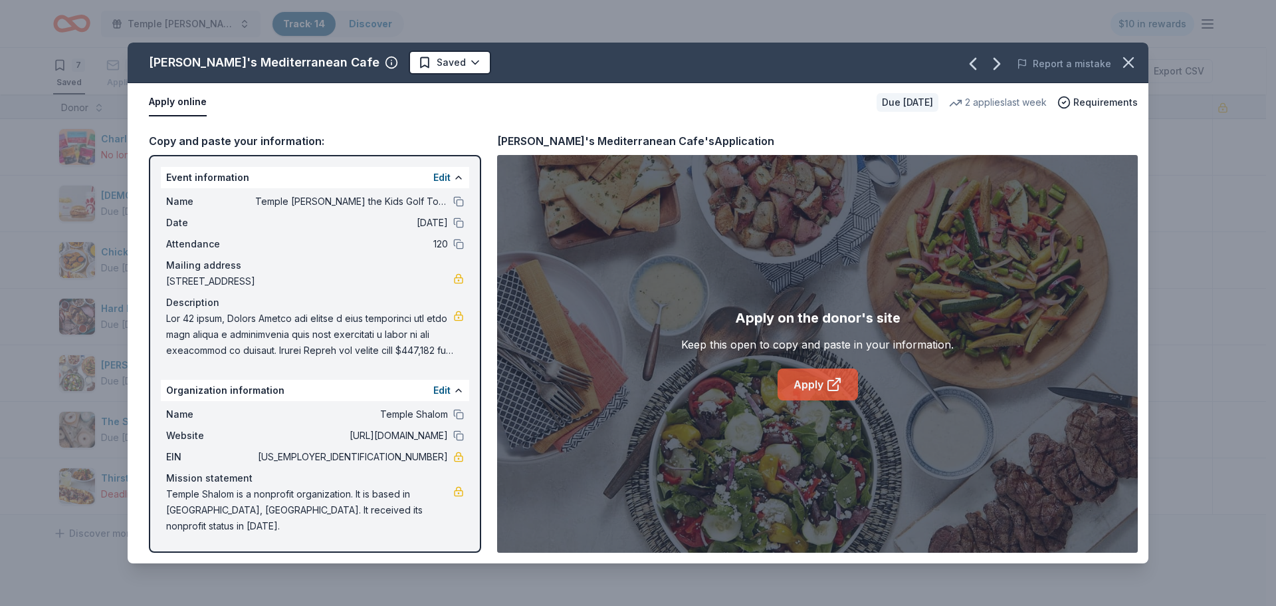
click at [840, 379] on icon at bounding box center [836, 381] width 7 height 7
click at [366, 57] on html "Temple [PERSON_NAME] the Kids Golf Tournament Track · 14 Discover $10 in reward…" at bounding box center [638, 303] width 1276 height 606
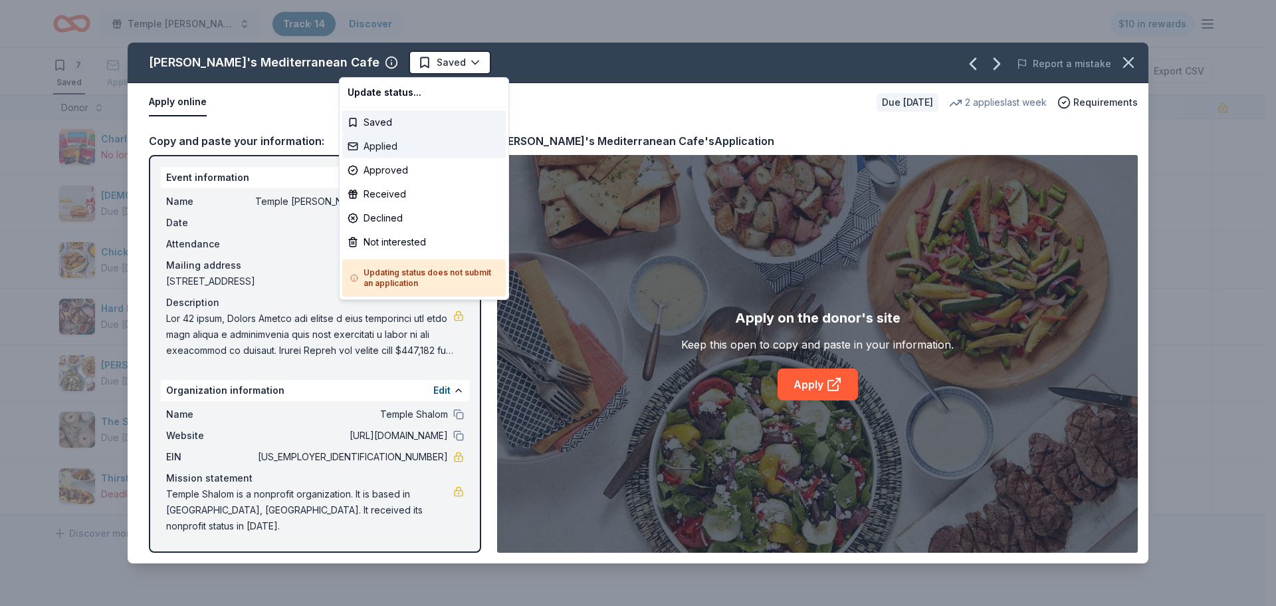
click at [375, 138] on div "Applied" at bounding box center [424, 146] width 164 height 24
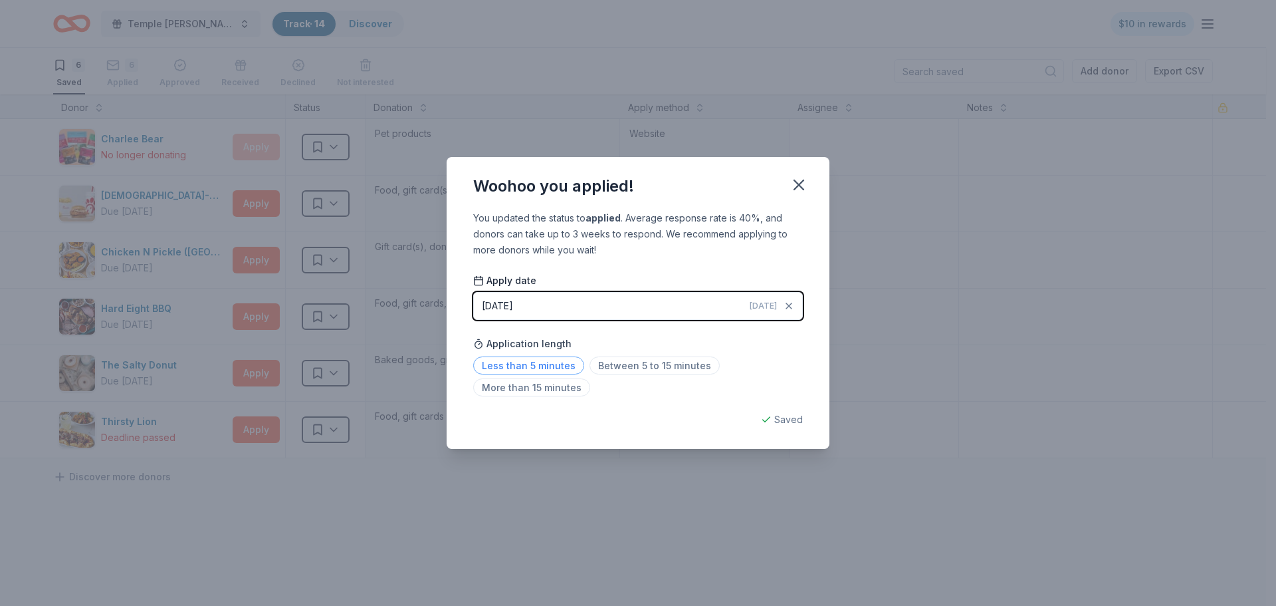
click at [525, 362] on span "Less than 5 minutes" at bounding box center [528, 365] width 111 height 18
click at [537, 363] on span "Less than 5 minutes" at bounding box center [528, 365] width 111 height 18
click at [803, 183] on icon "button" at bounding box center [799, 185] width 19 height 19
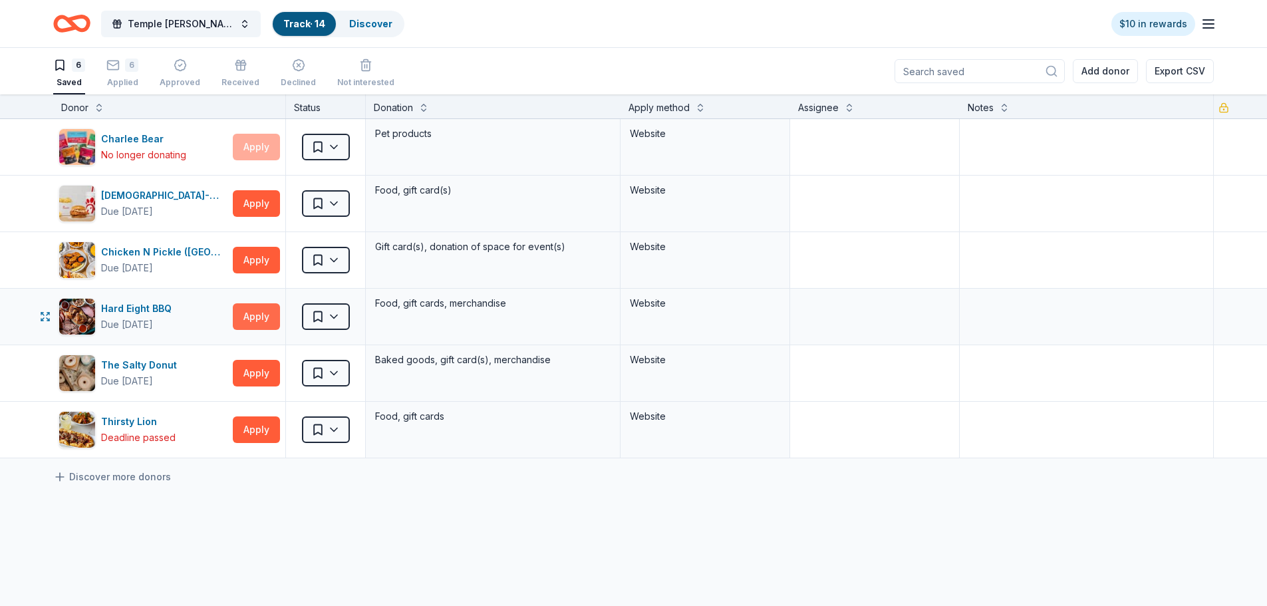
click at [253, 312] on button "Apply" at bounding box center [256, 316] width 47 height 27
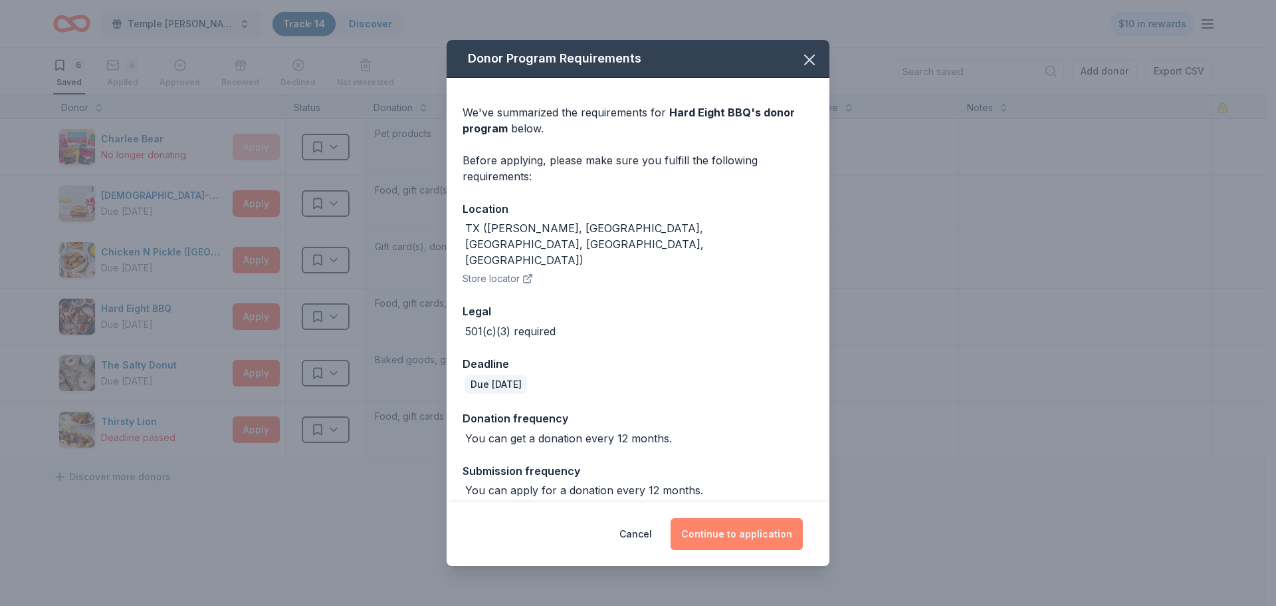
click at [735, 518] on button "Continue to application" at bounding box center [737, 534] width 132 height 32
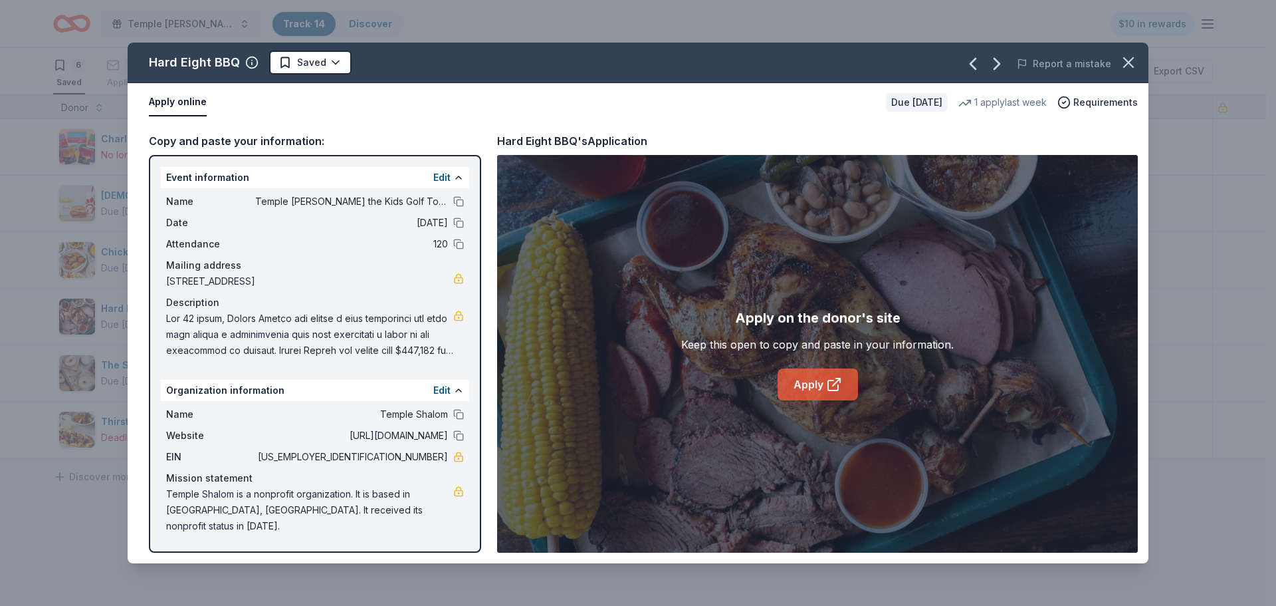
click at [810, 382] on link "Apply" at bounding box center [818, 384] width 80 height 32
drag, startPoint x: 392, startPoint y: 455, endPoint x: 442, endPoint y: 459, distance: 50.0
click at [442, 459] on span "[US_EMPLOYER_IDENTIFICATION_NUMBER]" at bounding box center [351, 457] width 193 height 16
click at [439, 386] on button "Edit" at bounding box center [441, 390] width 17 height 16
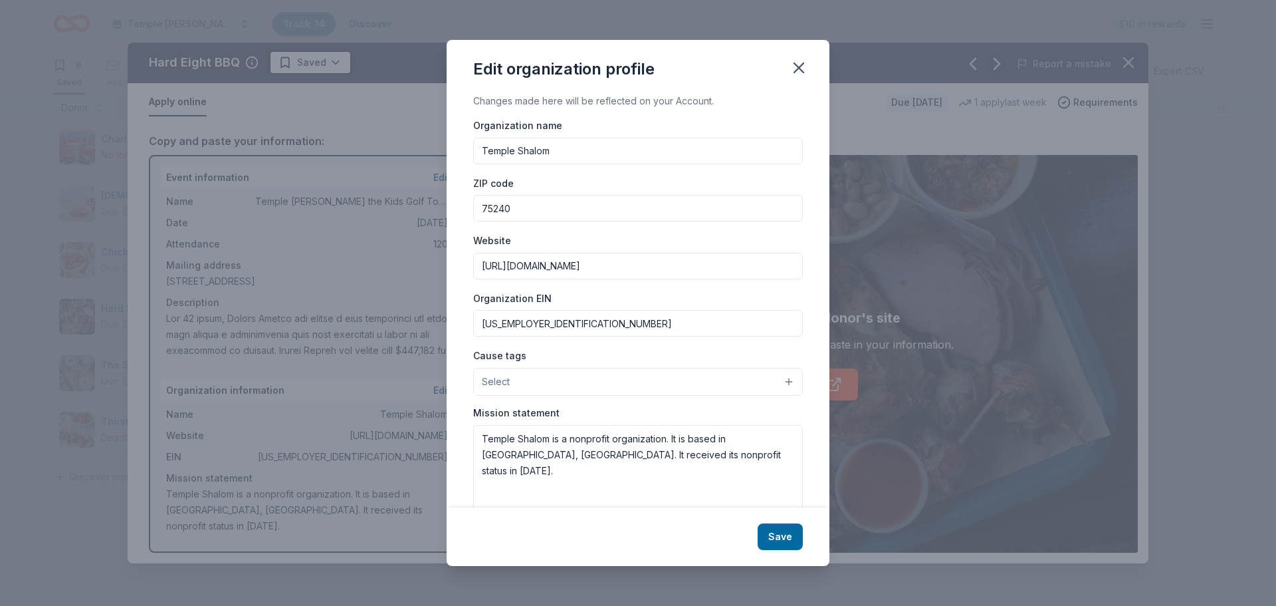
drag, startPoint x: 534, startPoint y: 319, endPoint x: 446, endPoint y: 315, distance: 87.8
click at [446, 314] on div "Edit organization profile Changes made here will be reflected on your Account. …" at bounding box center [638, 303] width 1276 height 606
drag, startPoint x: 776, startPoint y: 546, endPoint x: 773, endPoint y: 523, distance: 23.4
click at [776, 546] on button "Save" at bounding box center [780, 536] width 45 height 27
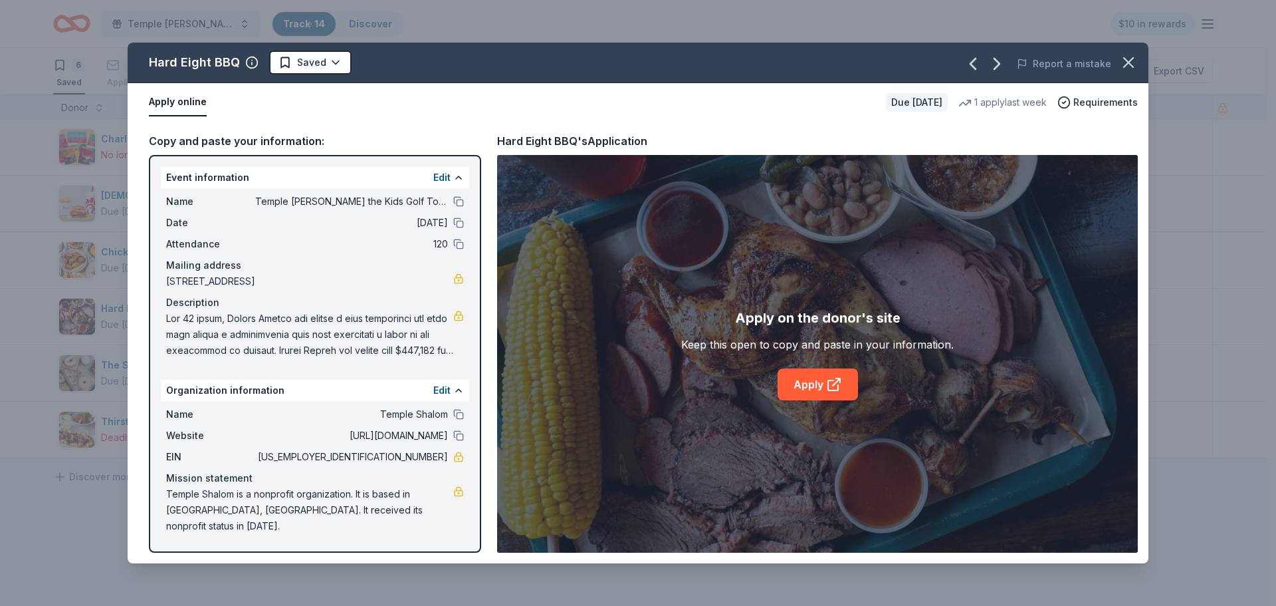
click at [451, 178] on div "Edit" at bounding box center [448, 178] width 31 height 16
click at [433, 180] on button "Edit" at bounding box center [441, 178] width 17 height 16
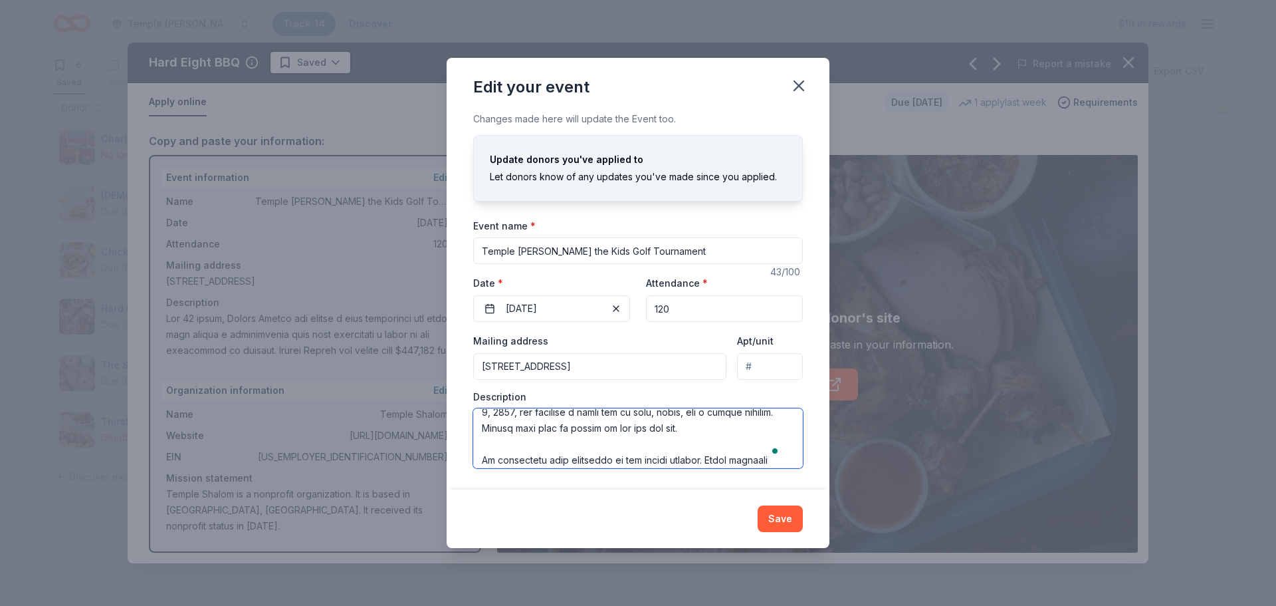
scroll to position [255, 0]
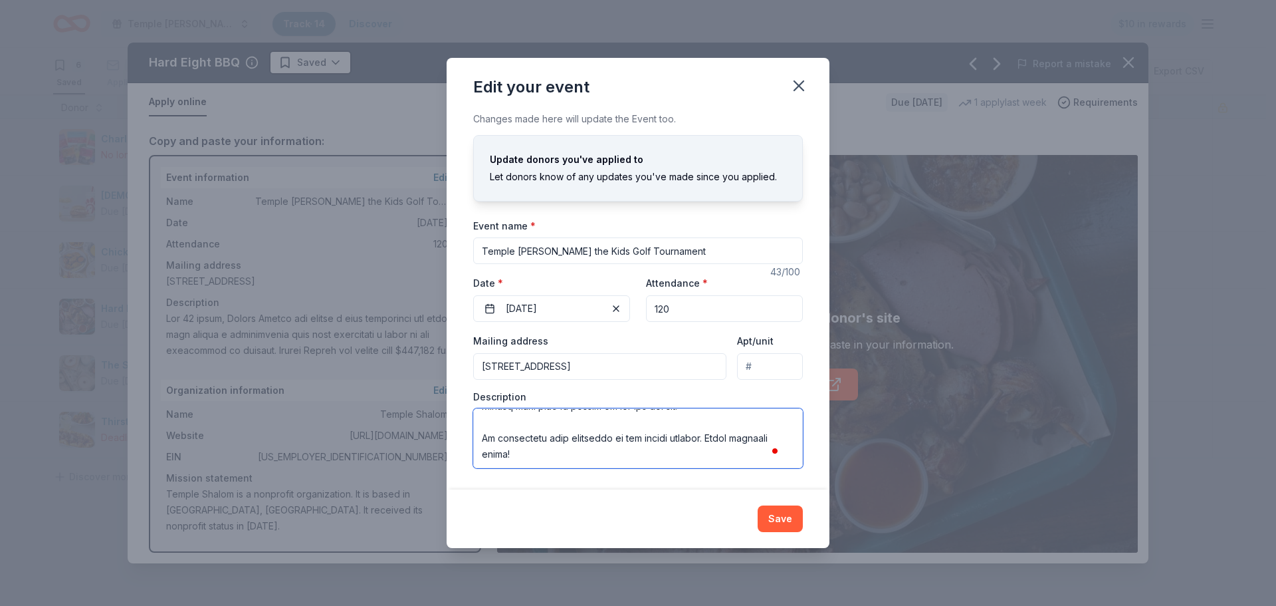
drag, startPoint x: 483, startPoint y: 428, endPoint x: 541, endPoint y: 496, distance: 89.1
click at [541, 496] on div "Edit your event Changes made here will update the Event too. Update donors you'…" at bounding box center [638, 303] width 383 height 490
click at [788, 518] on button "Save" at bounding box center [780, 518] width 45 height 27
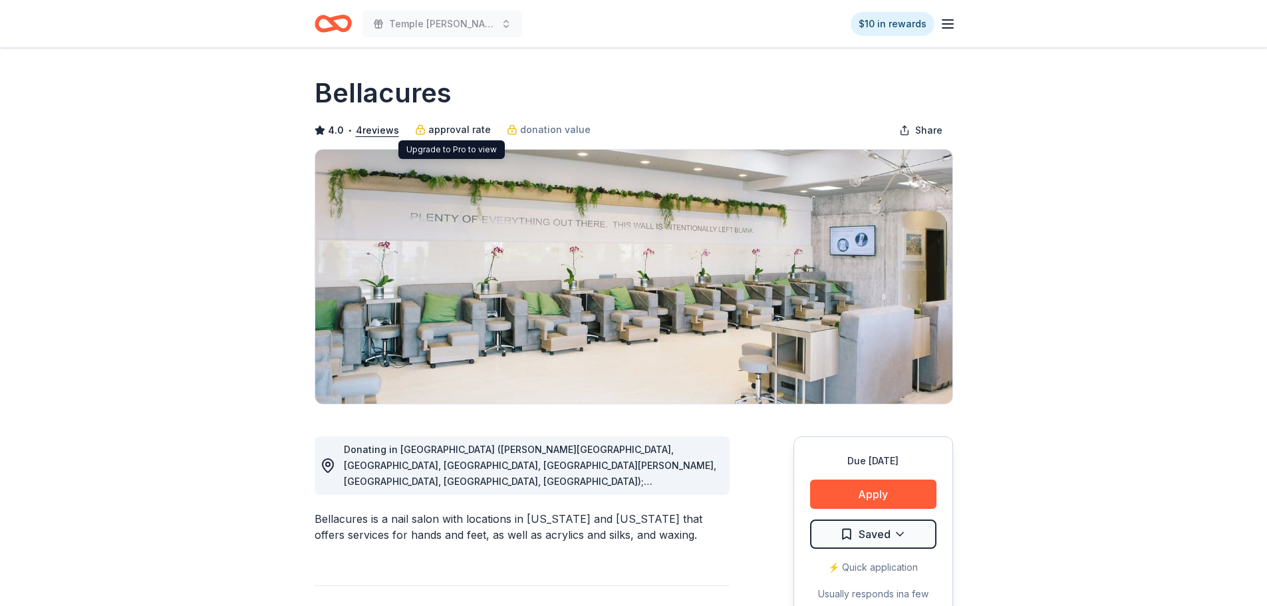
click at [470, 124] on span "approval rate" at bounding box center [459, 130] width 62 height 16
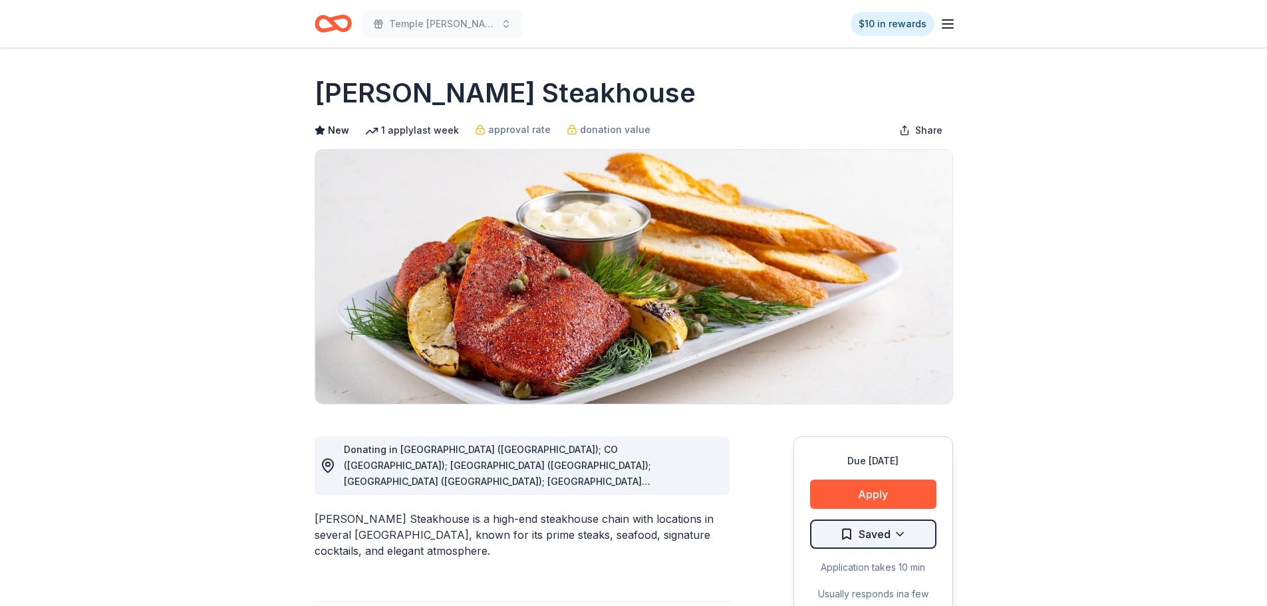
click at [895, 539] on html "Temple Shalom Fore the Kids Golf Tournament $10 in rewards Due in 40 days Share…" at bounding box center [633, 303] width 1267 height 606
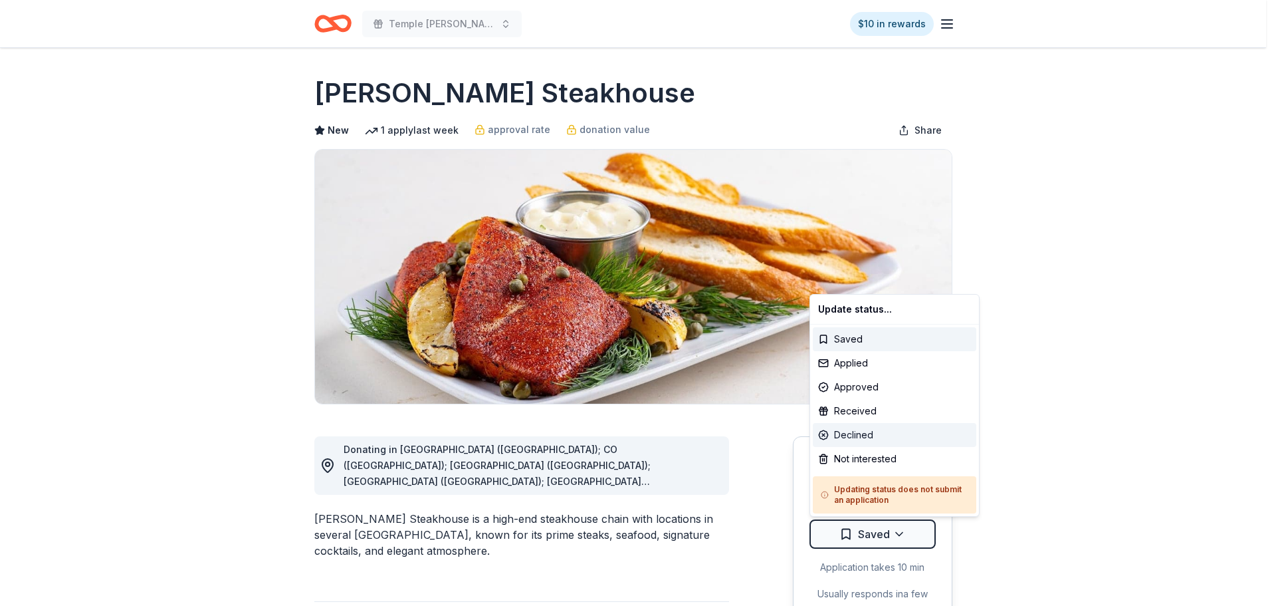
click at [886, 426] on div "Declined" at bounding box center [895, 435] width 164 height 24
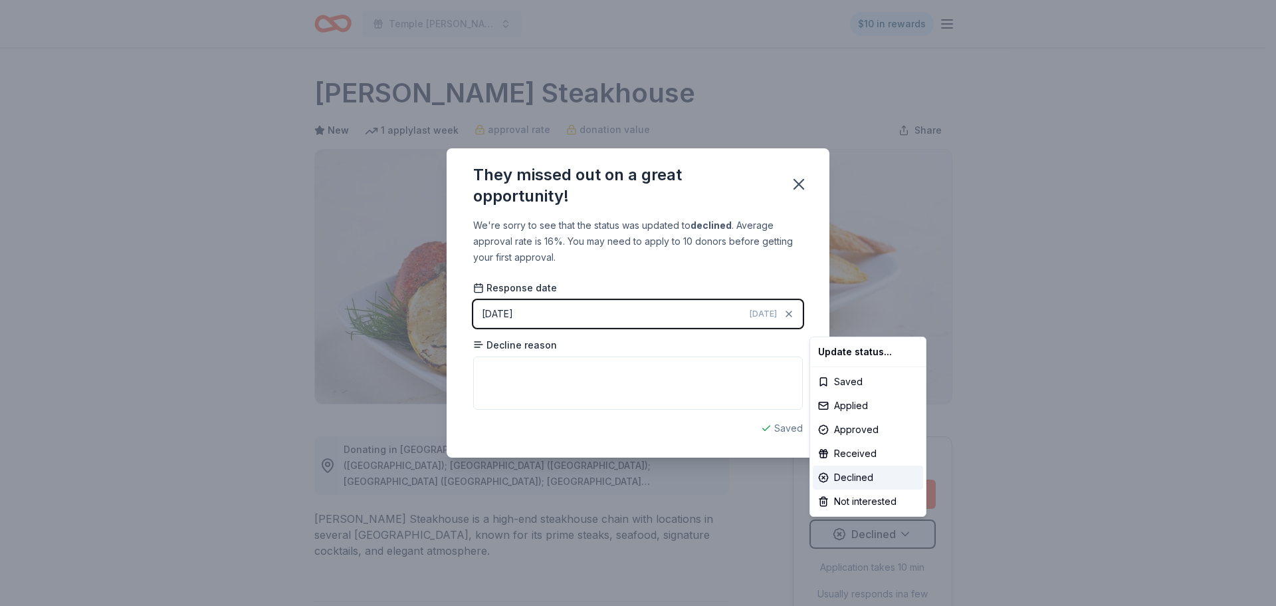
click at [592, 376] on html "Temple Shalom Fore the Kids Golf Tournament $10 in rewards Due in 40 days Share…" at bounding box center [638, 303] width 1276 height 606
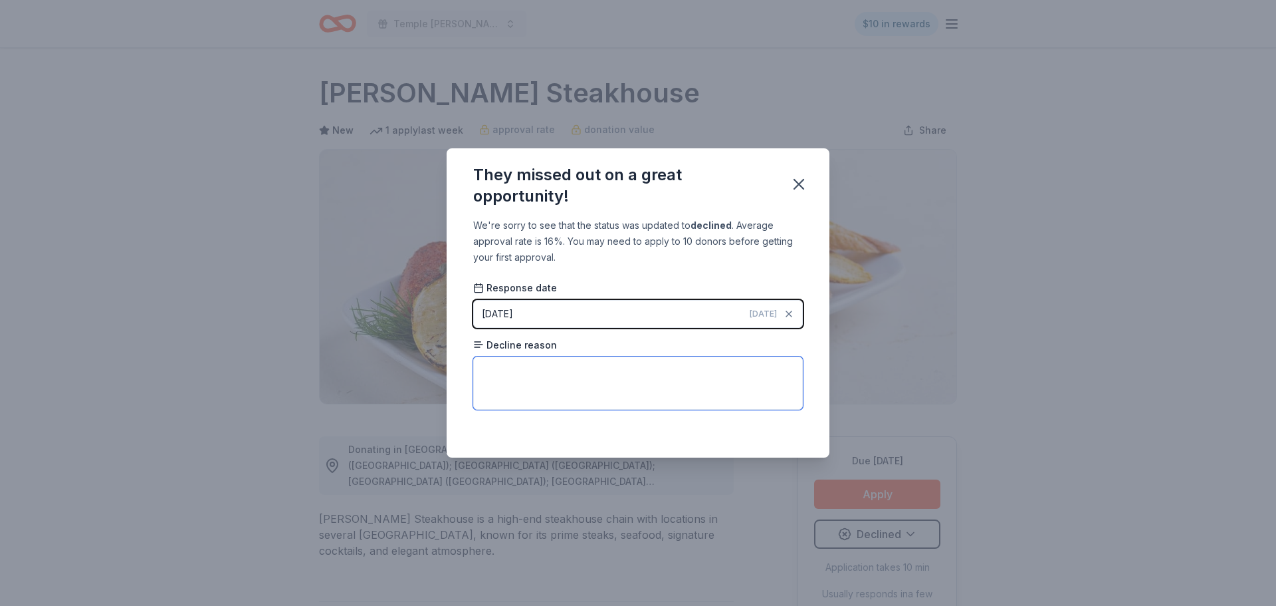
click at [571, 371] on textarea at bounding box center [638, 382] width 330 height 53
